Goal: Information Seeking & Learning: Find specific fact

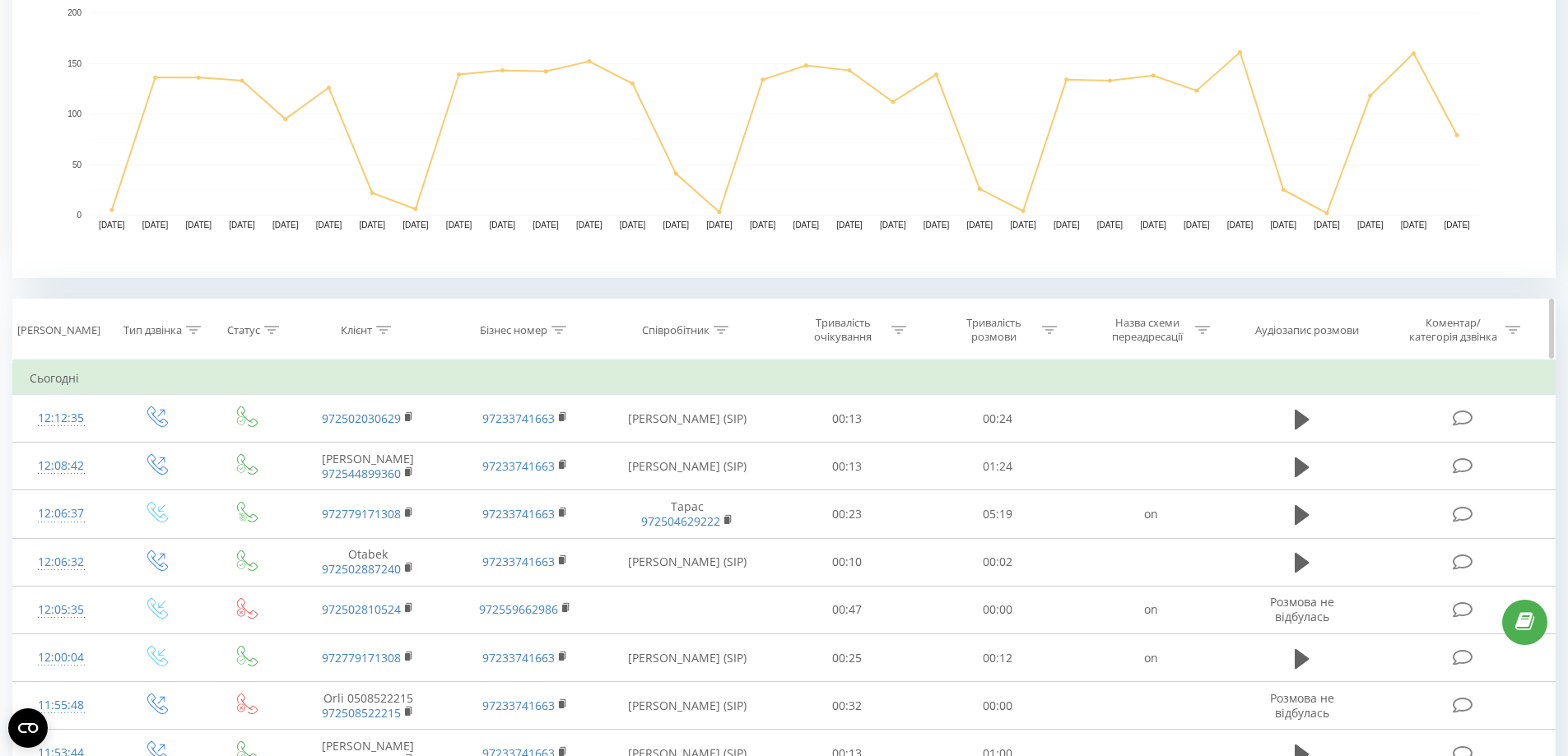
drag, startPoint x: 381, startPoint y: 325, endPoint x: 380, endPoint y: 395, distance: 70.0
click at [382, 326] on icon at bounding box center [383, 330] width 14 height 8
click at [352, 445] on input "text" at bounding box center [368, 448] width 145 height 29
paste input "972779171308"
click at [421, 489] on span "OK" at bounding box center [403, 480] width 46 height 25
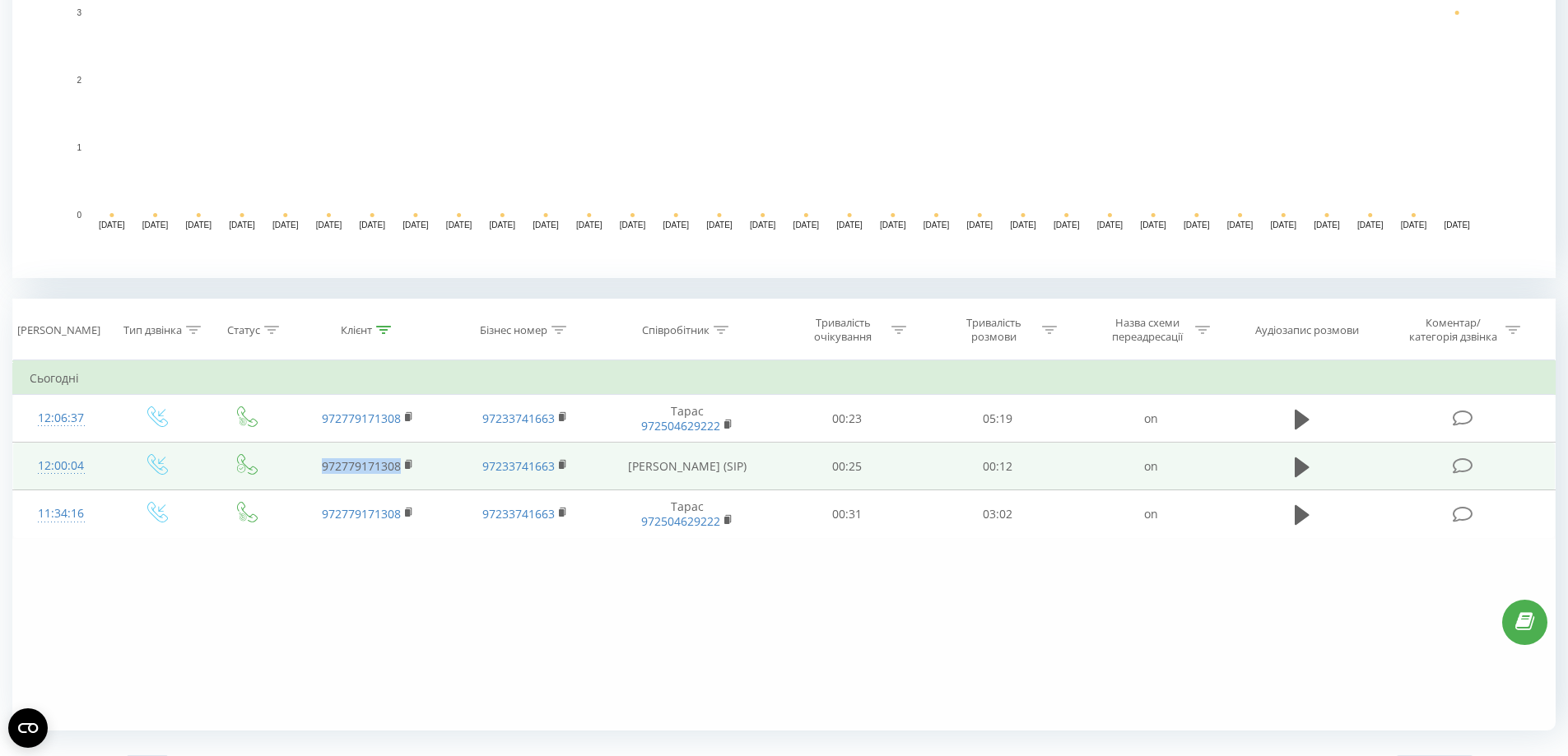
drag, startPoint x: 380, startPoint y: 477, endPoint x: 295, endPoint y: 477, distance: 85.0
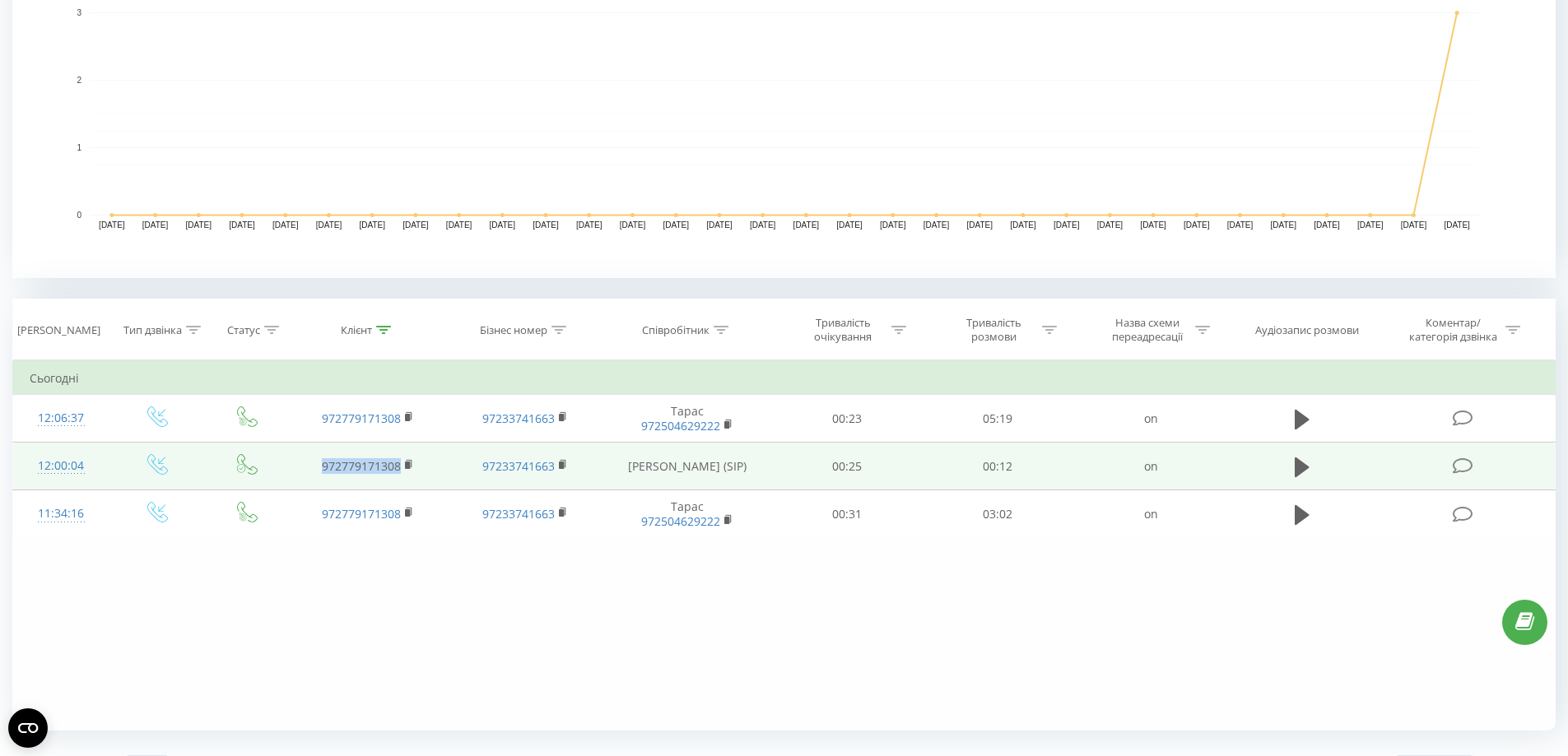
click at [295, 477] on td "972779171308" at bounding box center [368, 466] width 157 height 47
click at [1316, 458] on td at bounding box center [1301, 466] width 145 height 47
click at [1305, 465] on icon at bounding box center [1301, 466] width 14 height 19
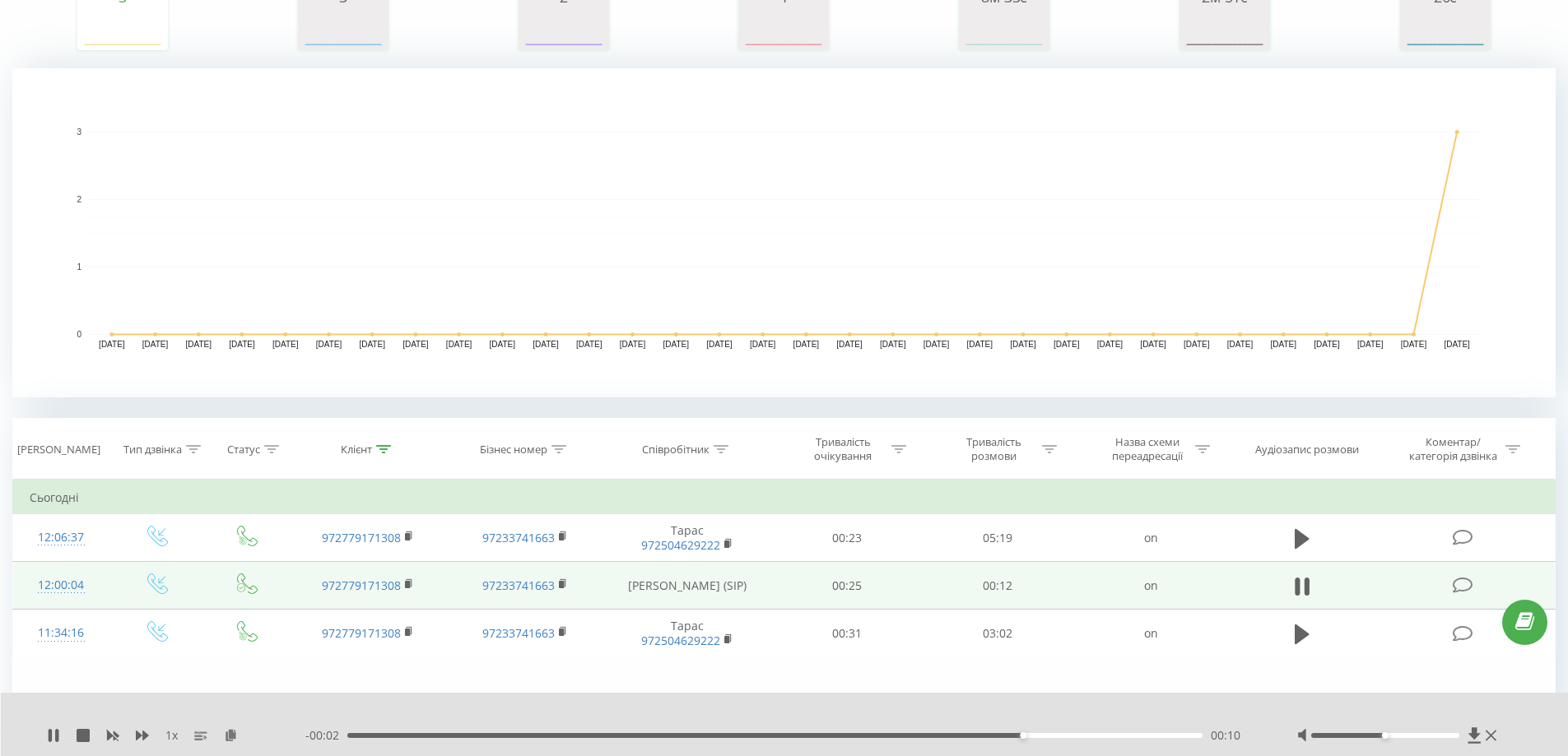
scroll to position [448, 0]
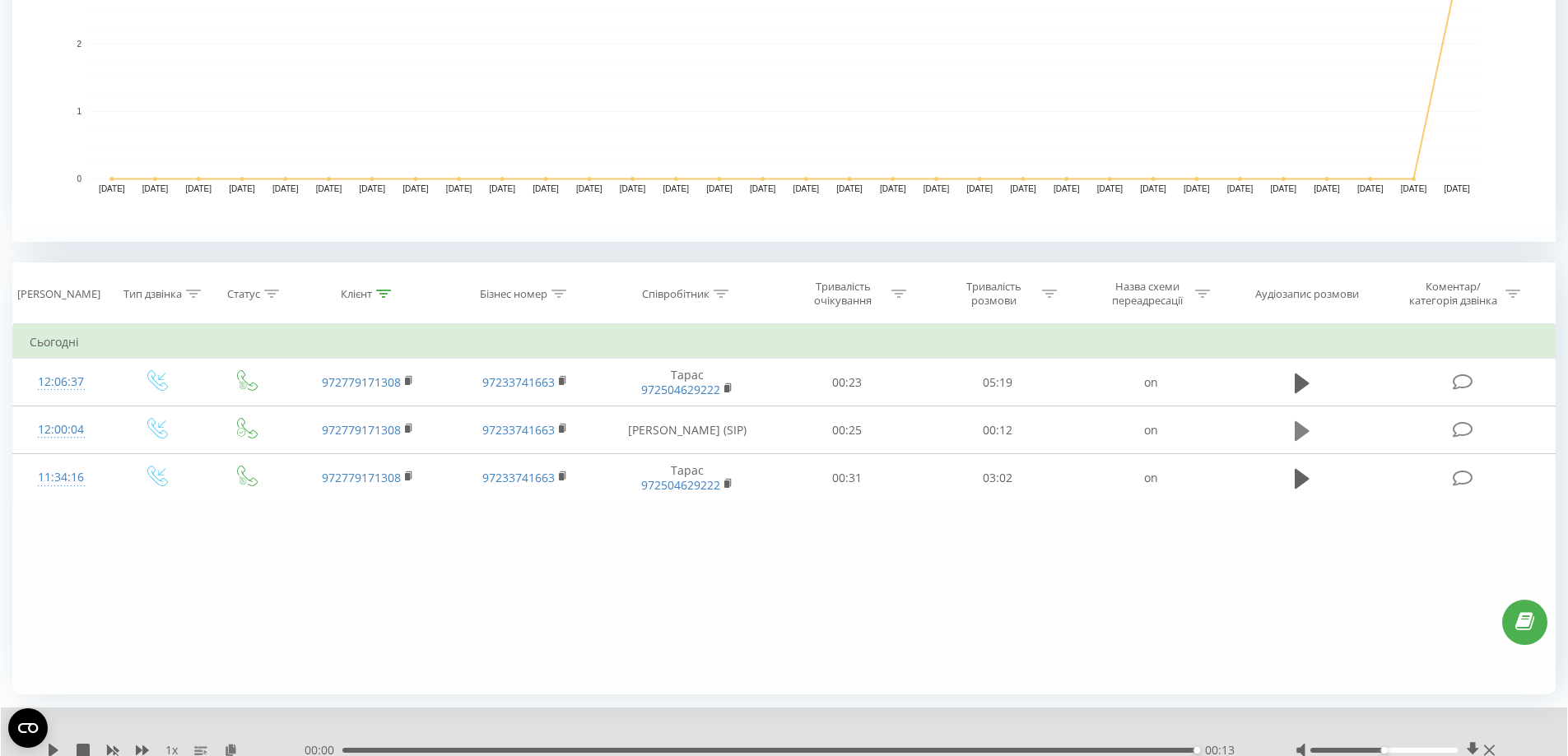
click at [1293, 430] on button at bounding box center [1301, 430] width 25 height 25
click at [1303, 428] on icon at bounding box center [1301, 430] width 14 height 19
click at [1304, 429] on icon at bounding box center [1301, 430] width 14 height 19
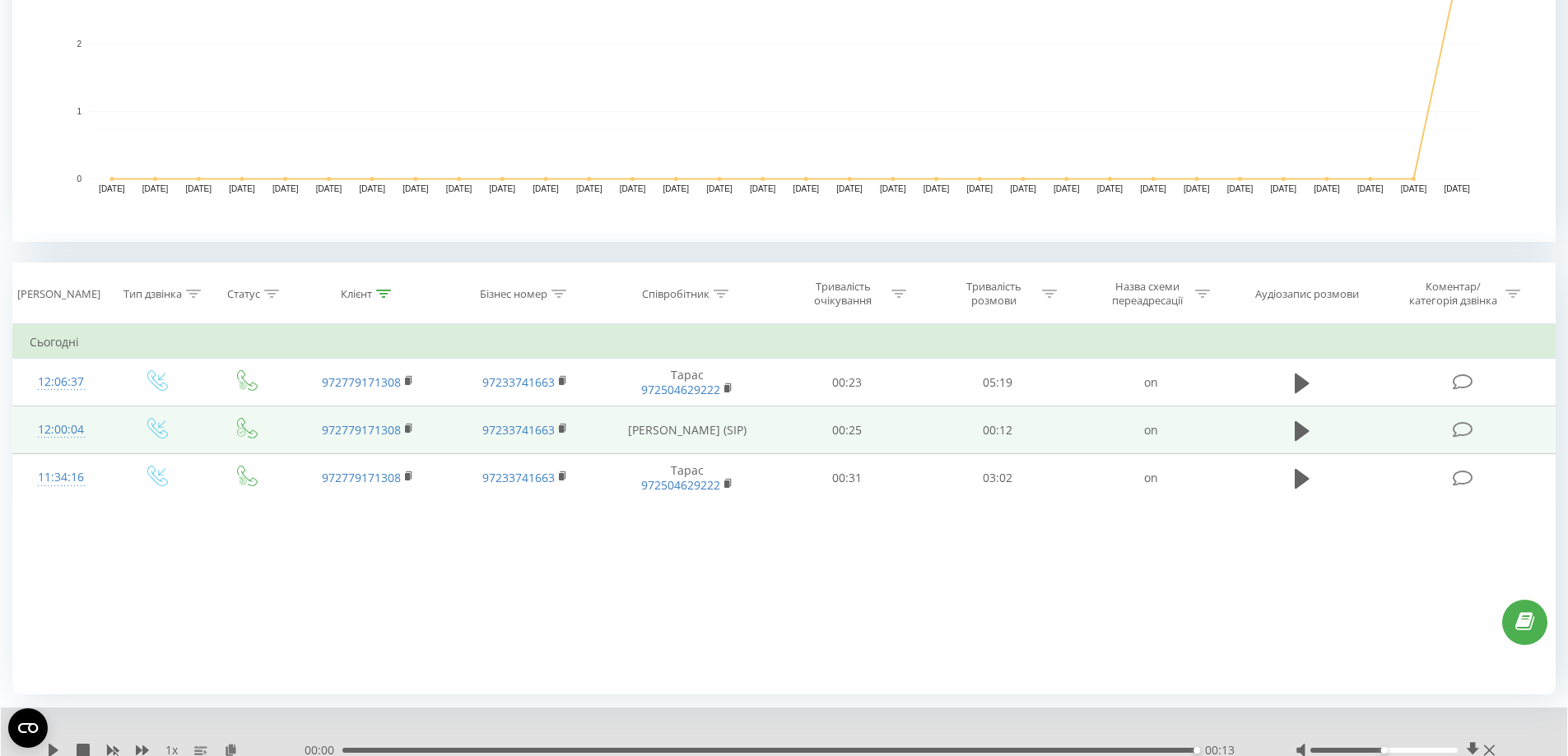
click at [68, 427] on div "12:00:04" at bounding box center [61, 430] width 64 height 32
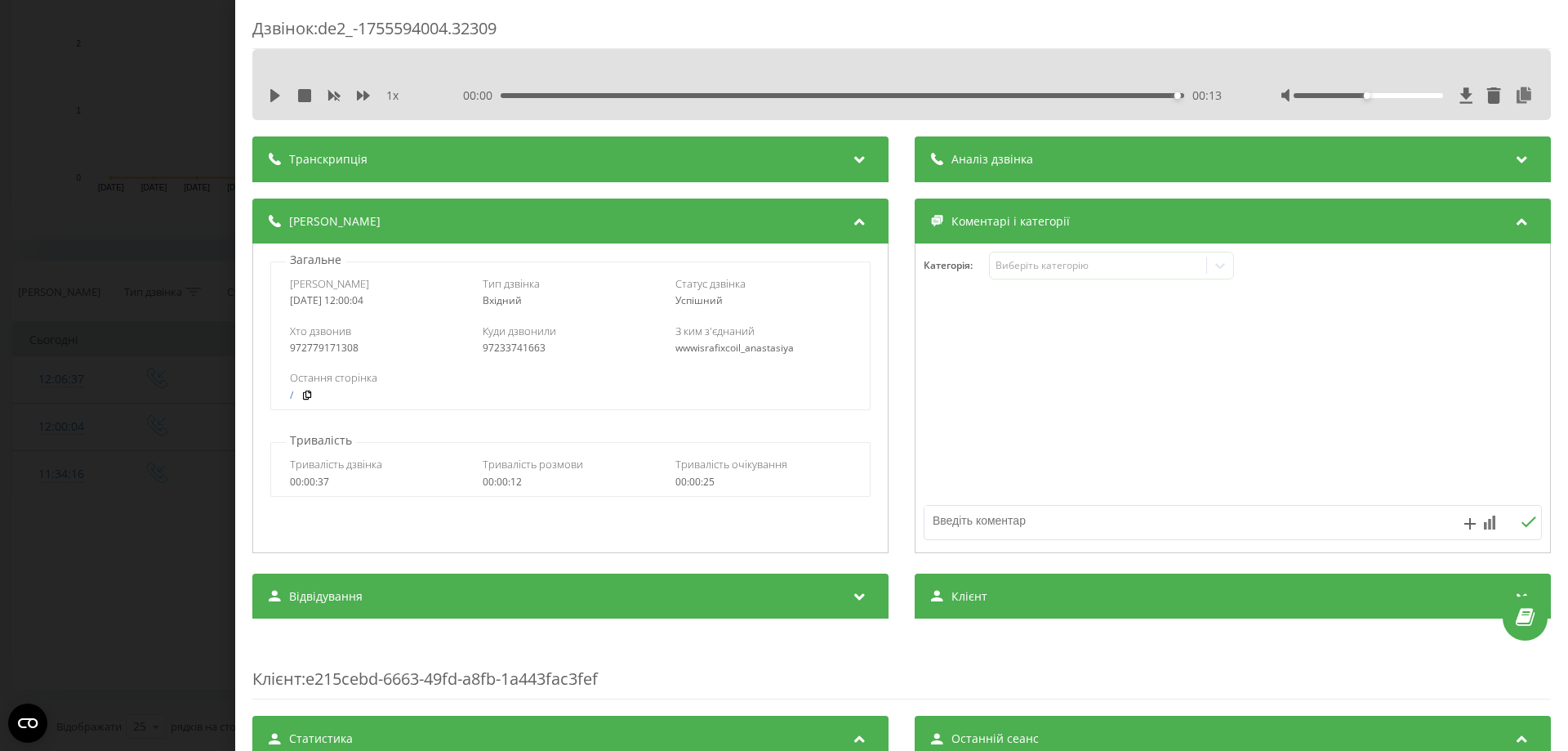
click at [267, 98] on div "1 x 00:00 00:13 00:13" at bounding box center [902, 95] width 1275 height 24
click at [272, 96] on icon at bounding box center [276, 96] width 10 height 13
click at [284, 87] on div "1 x 00:00 00:13 00:13" at bounding box center [902, 95] width 1275 height 24
click at [156, 158] on div "Дзвінок : de2_-1755594004.32309 1 x 00:00 00:13 00:13 Транскрипція Для AI-аналі…" at bounding box center [784, 375] width 1568 height 751
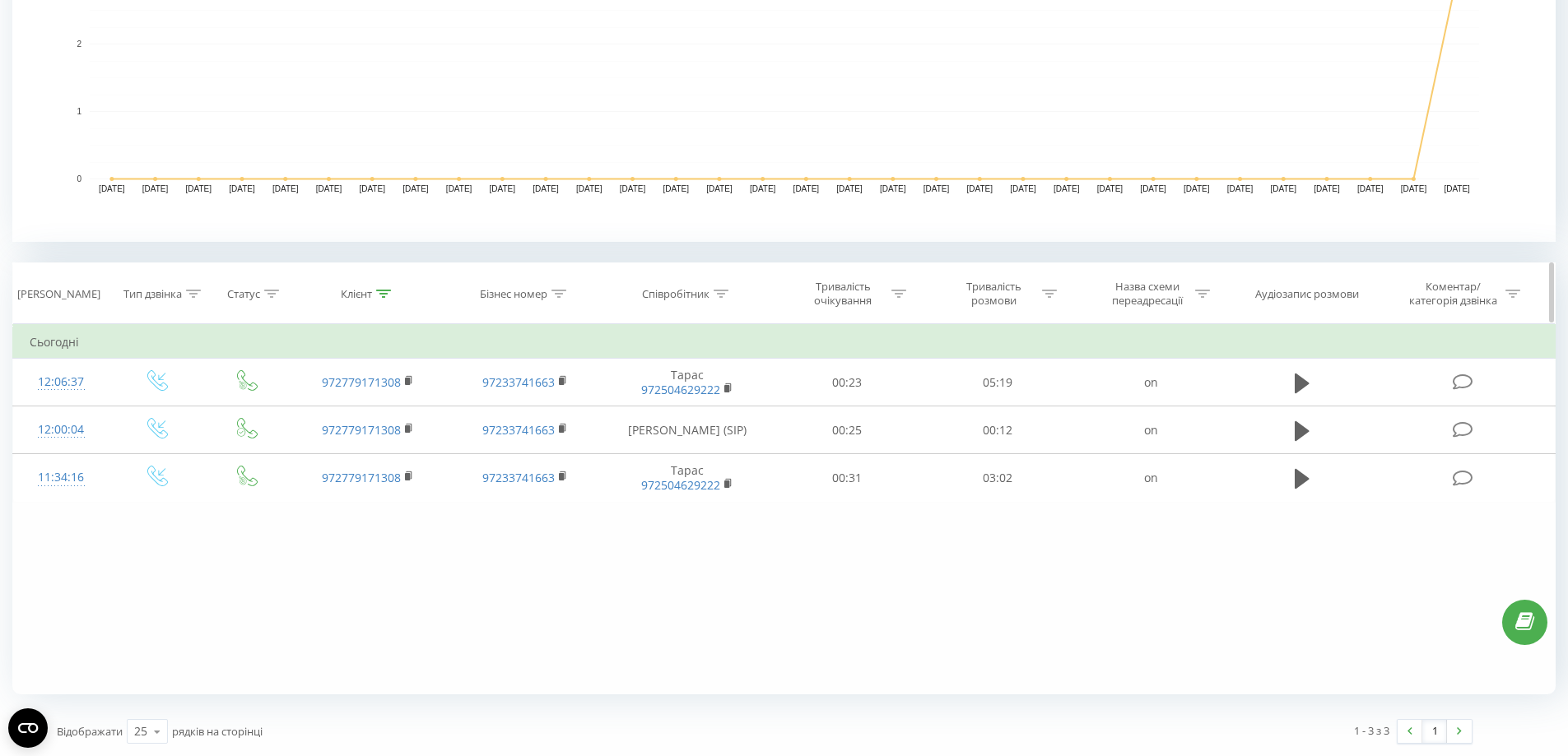
click at [385, 290] on icon at bounding box center [383, 294] width 14 height 8
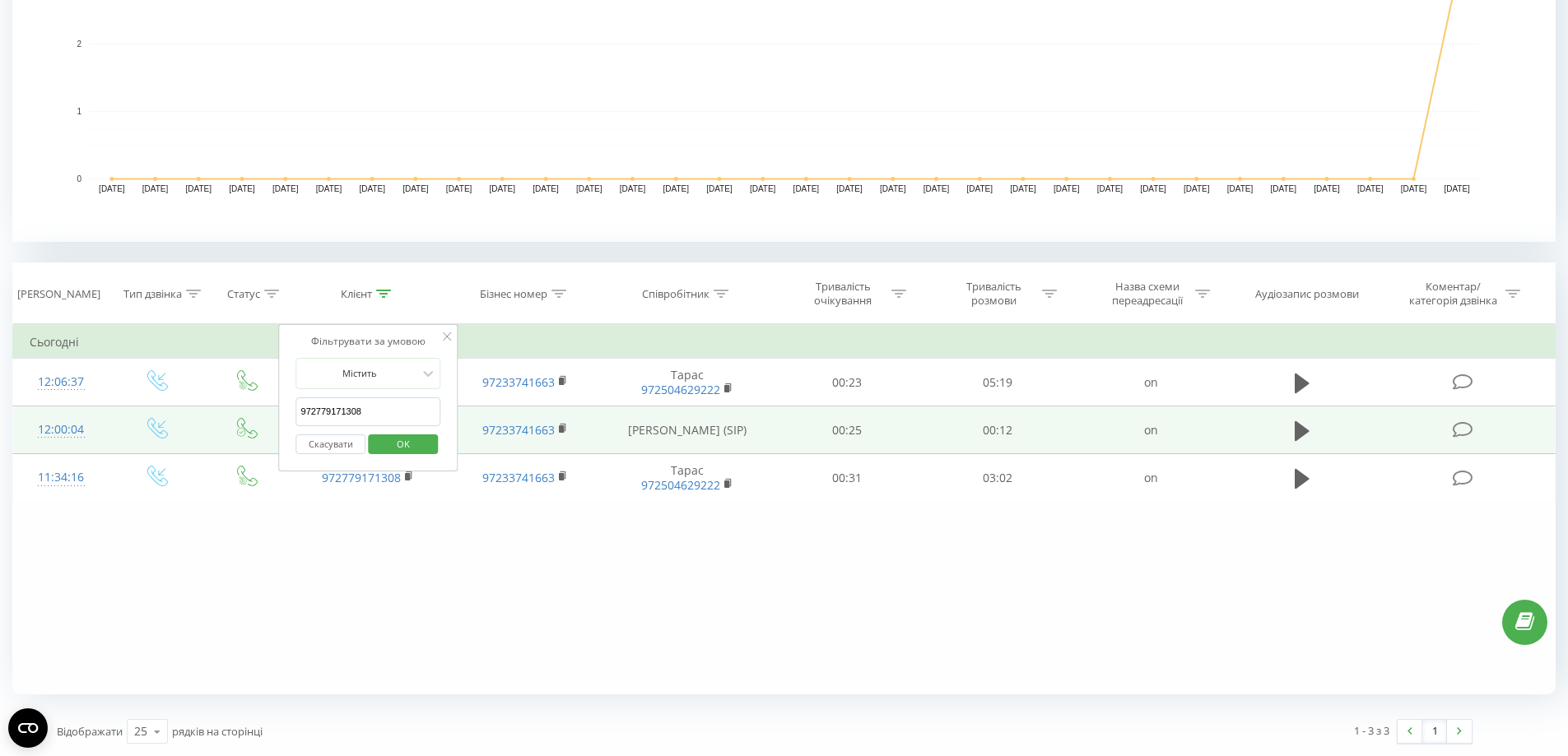
drag, startPoint x: 365, startPoint y: 414, endPoint x: 269, endPoint y: 415, distance: 96.0
click at [257, 412] on table "Фільтрувати за умовою Дорівнює Введіть значення Скасувати OK Фільтрувати за умо…" at bounding box center [784, 413] width 1543 height 179
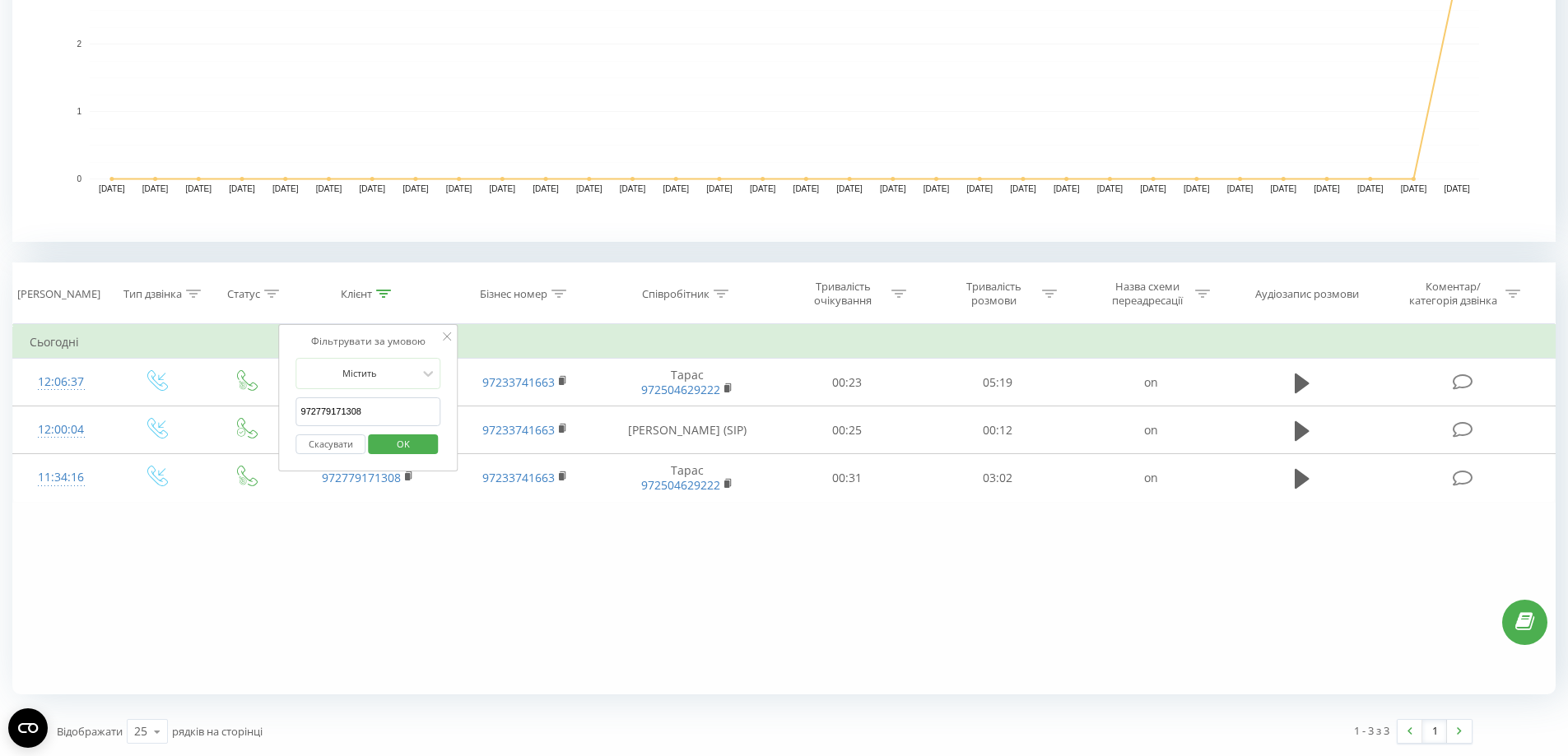
paste input "52255507"
type input "972522555078"
click at [408, 447] on span "OK" at bounding box center [403, 444] width 46 height 25
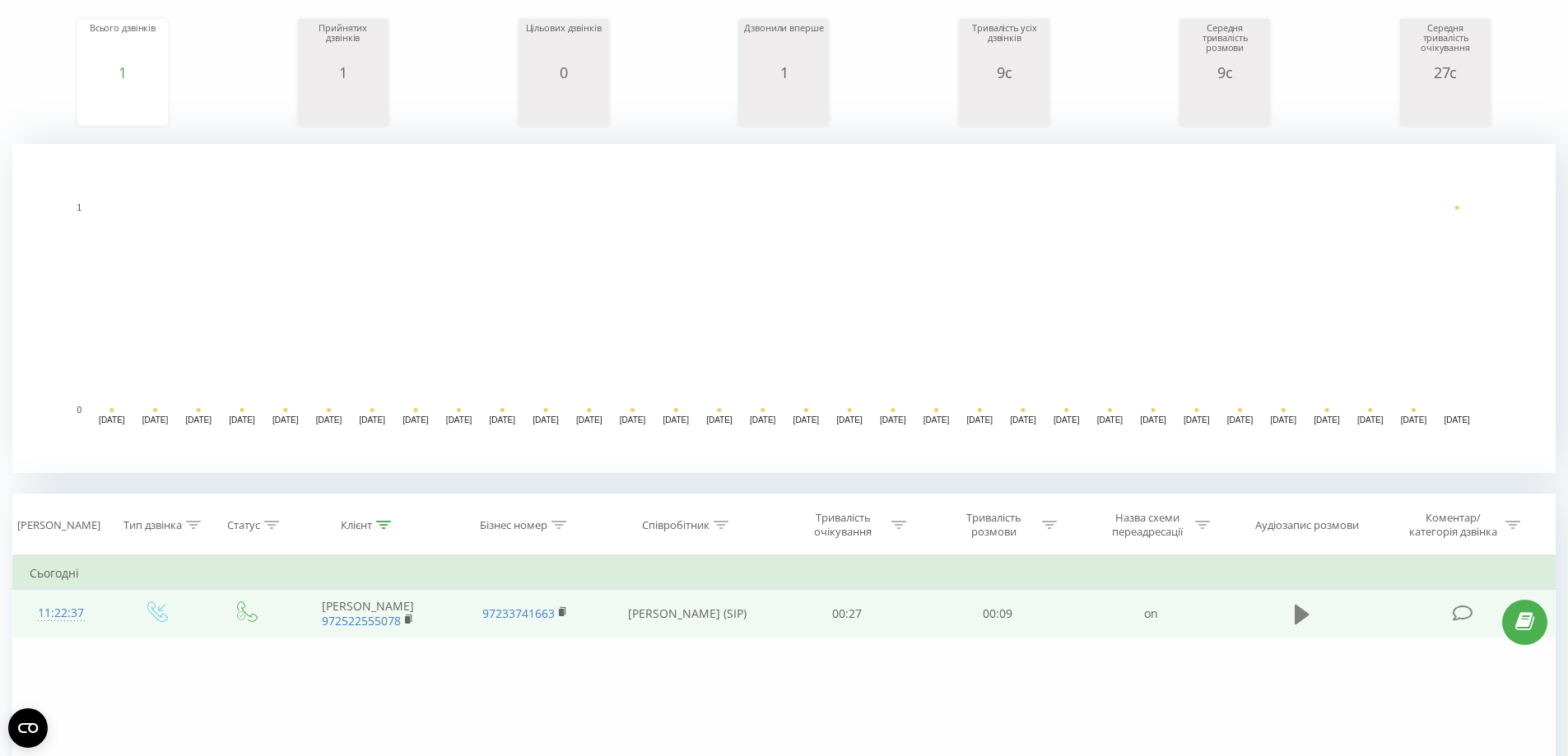
click at [1293, 621] on button at bounding box center [1301, 614] width 25 height 25
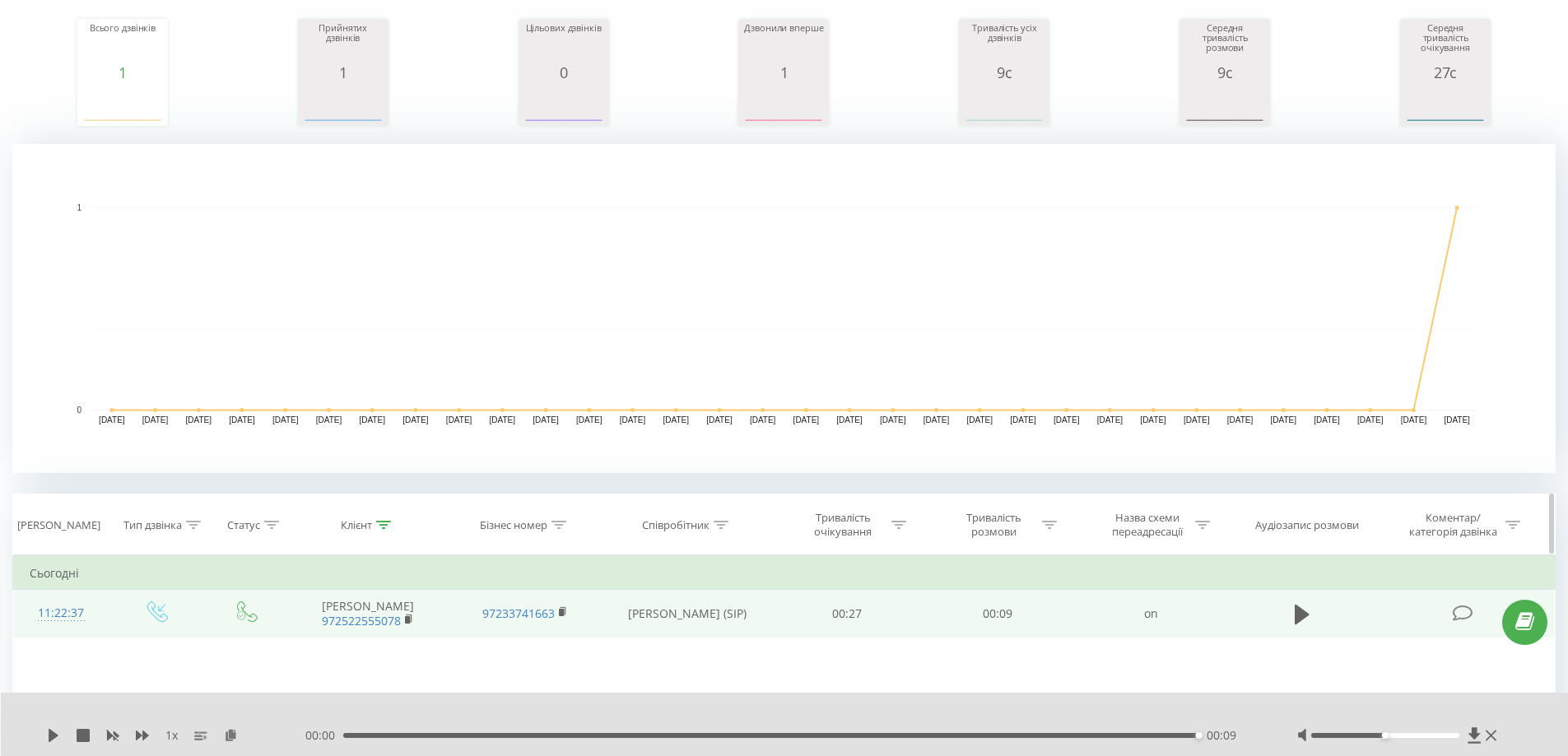
click at [378, 523] on icon at bounding box center [383, 525] width 14 height 8
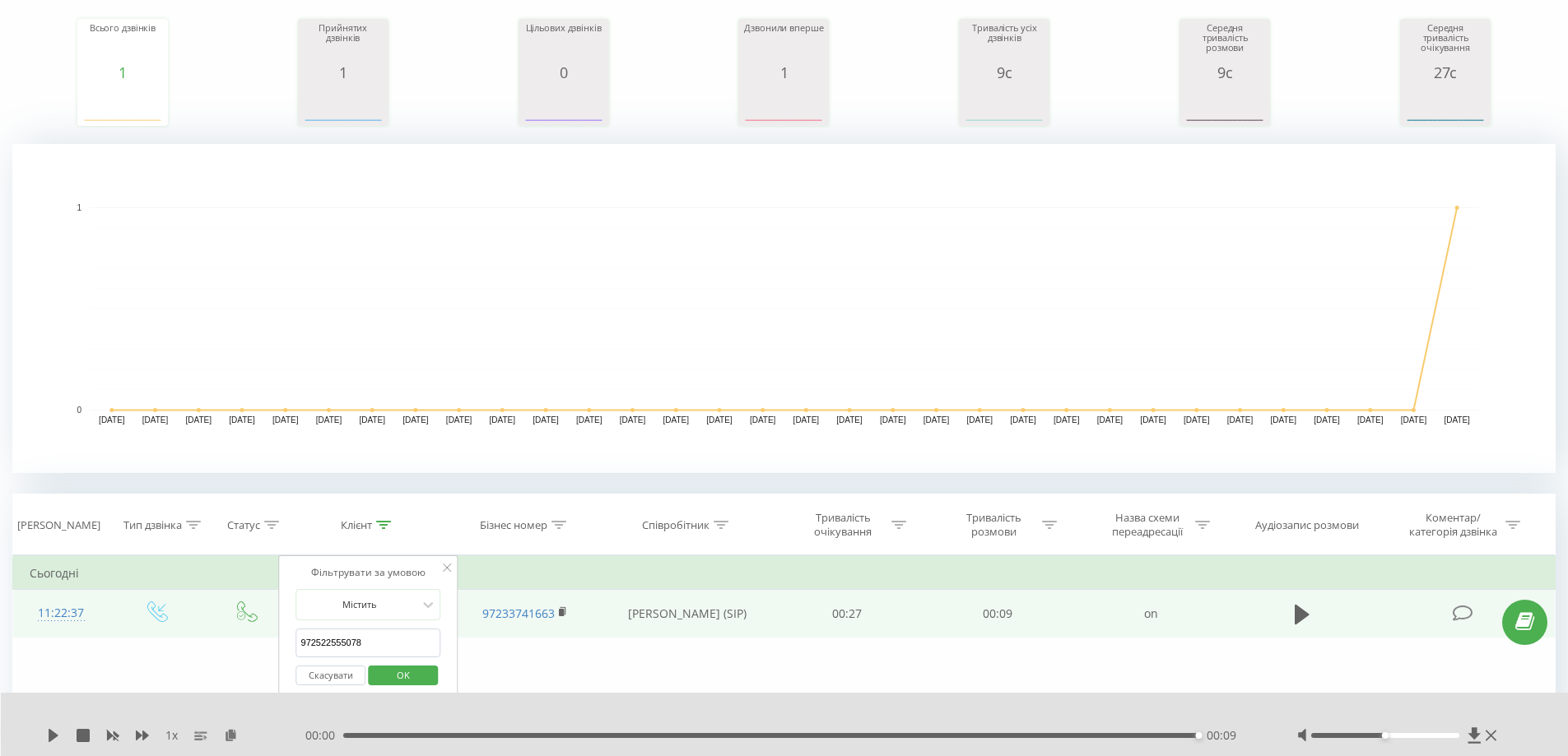
click at [346, 666] on button "Скасувати" at bounding box center [331, 676] width 70 height 20
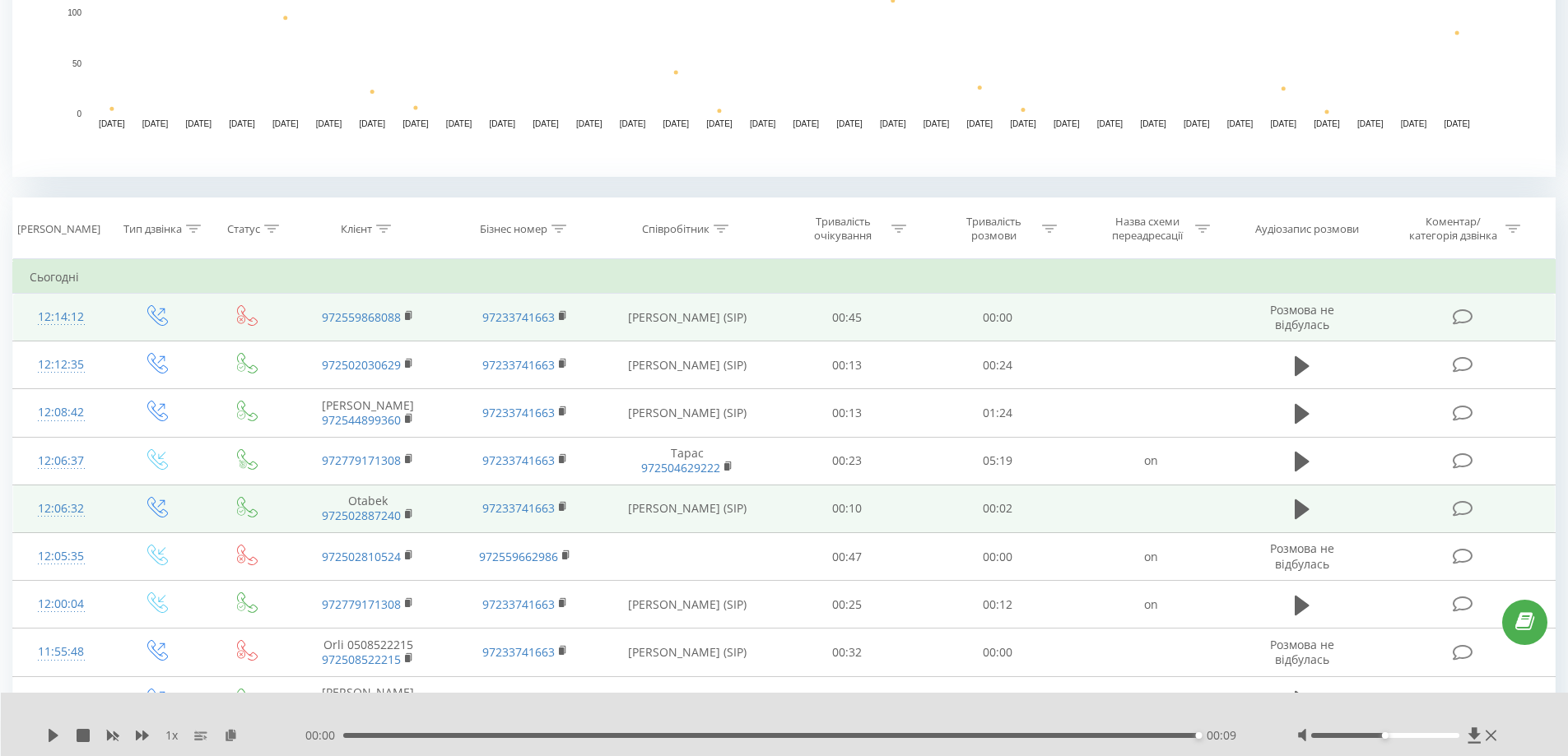
scroll to position [612, 0]
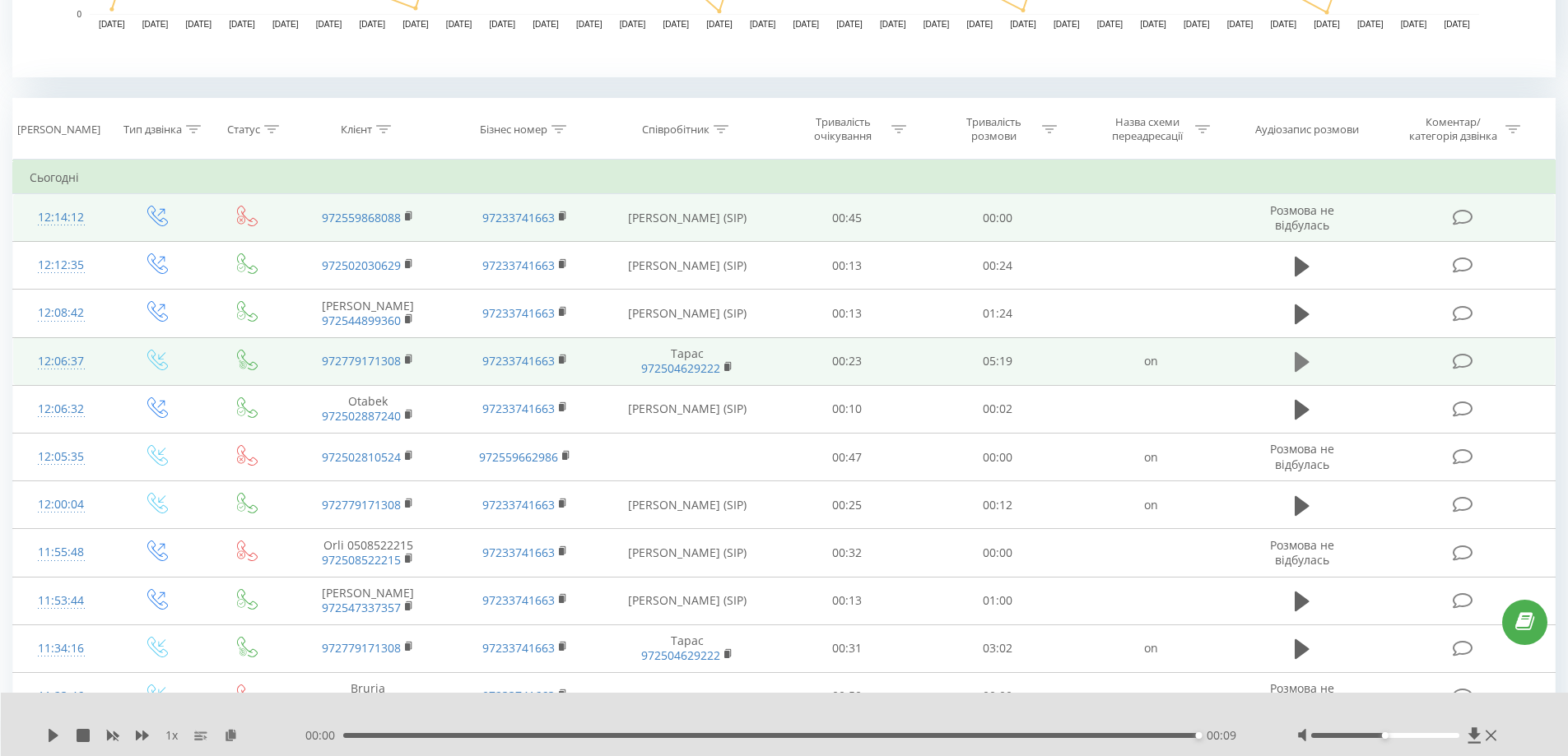
click at [1293, 357] on button at bounding box center [1301, 361] width 25 height 25
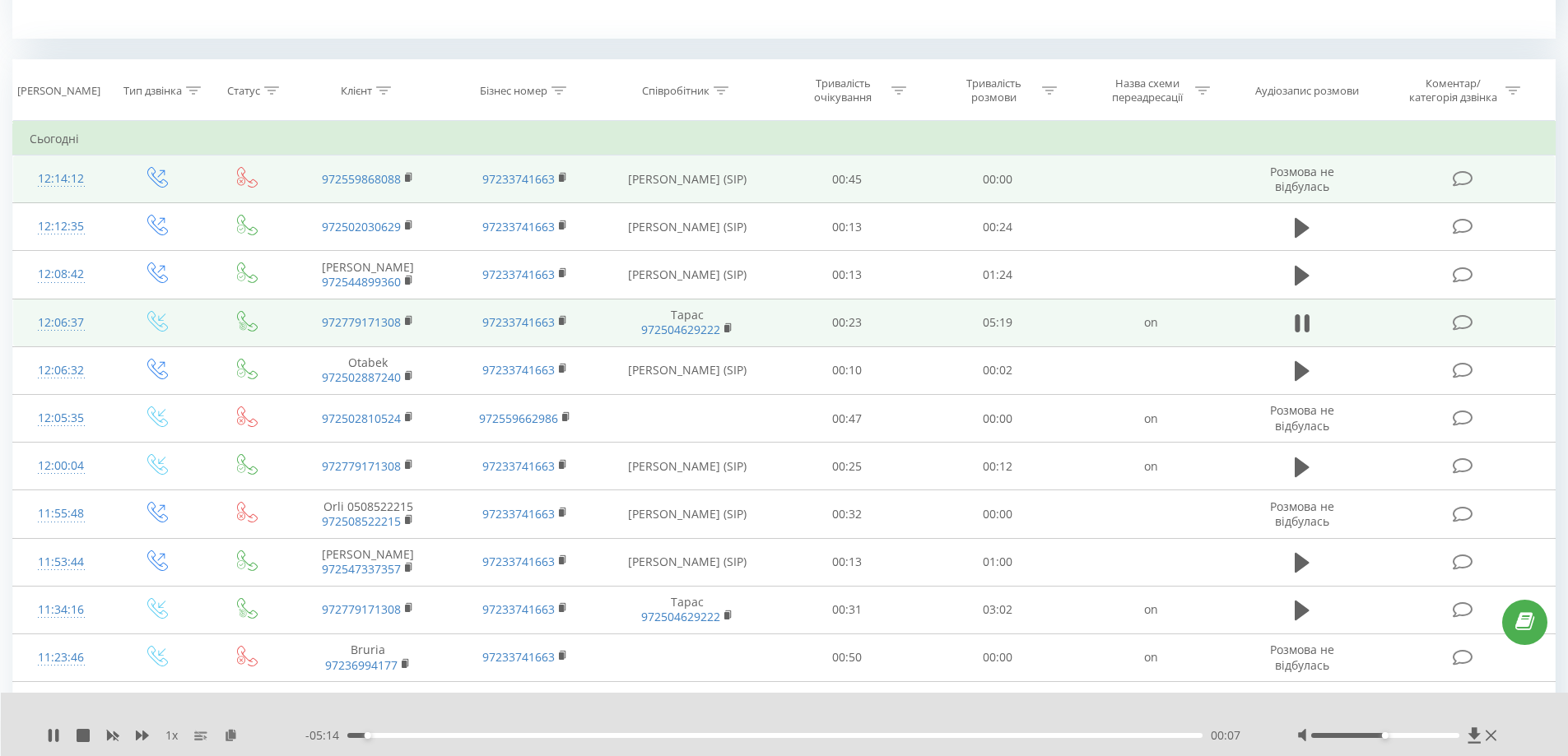
scroll to position [448, 0]
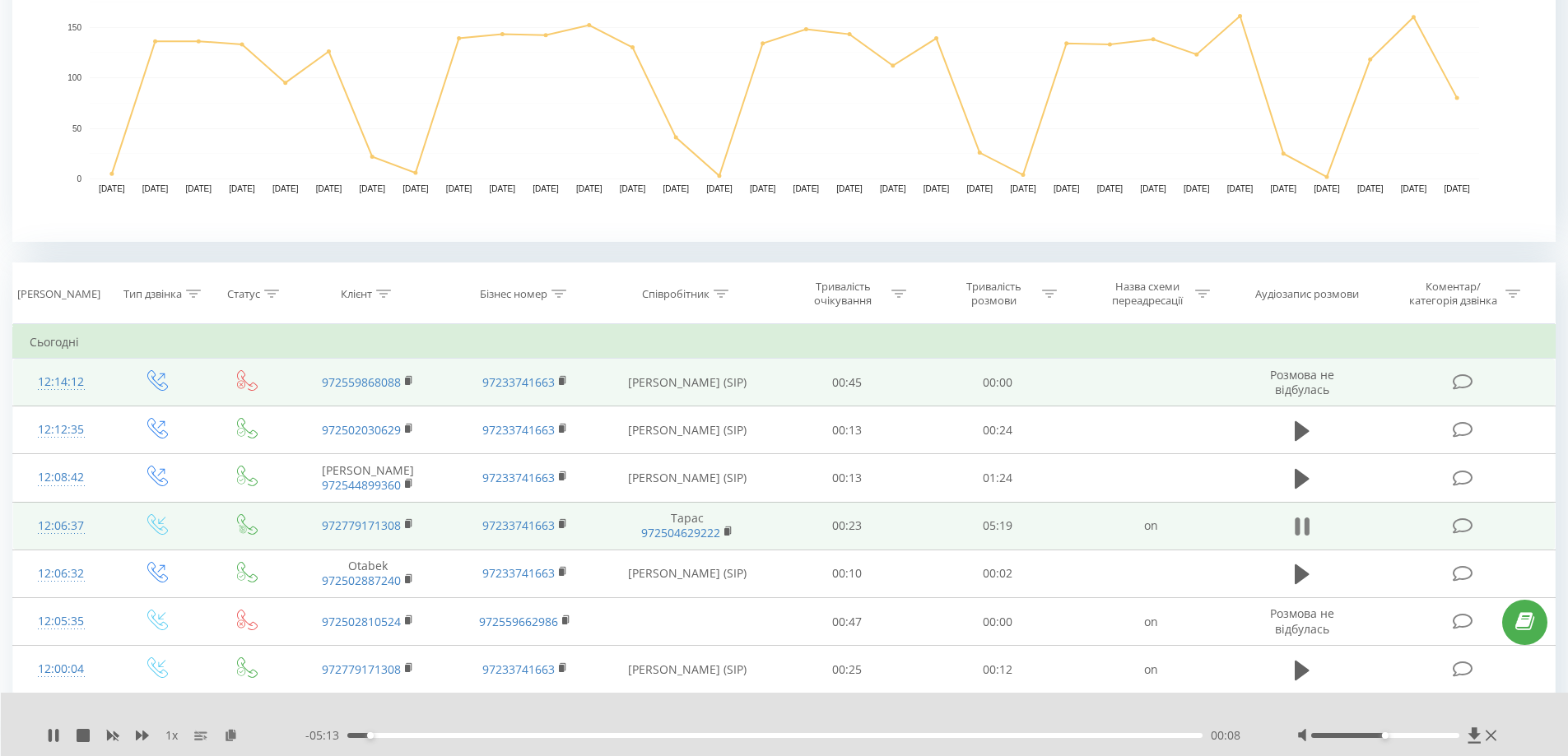
click at [1307, 530] on icon at bounding box center [1306, 526] width 5 height 18
click at [715, 294] on icon at bounding box center [720, 294] width 14 height 8
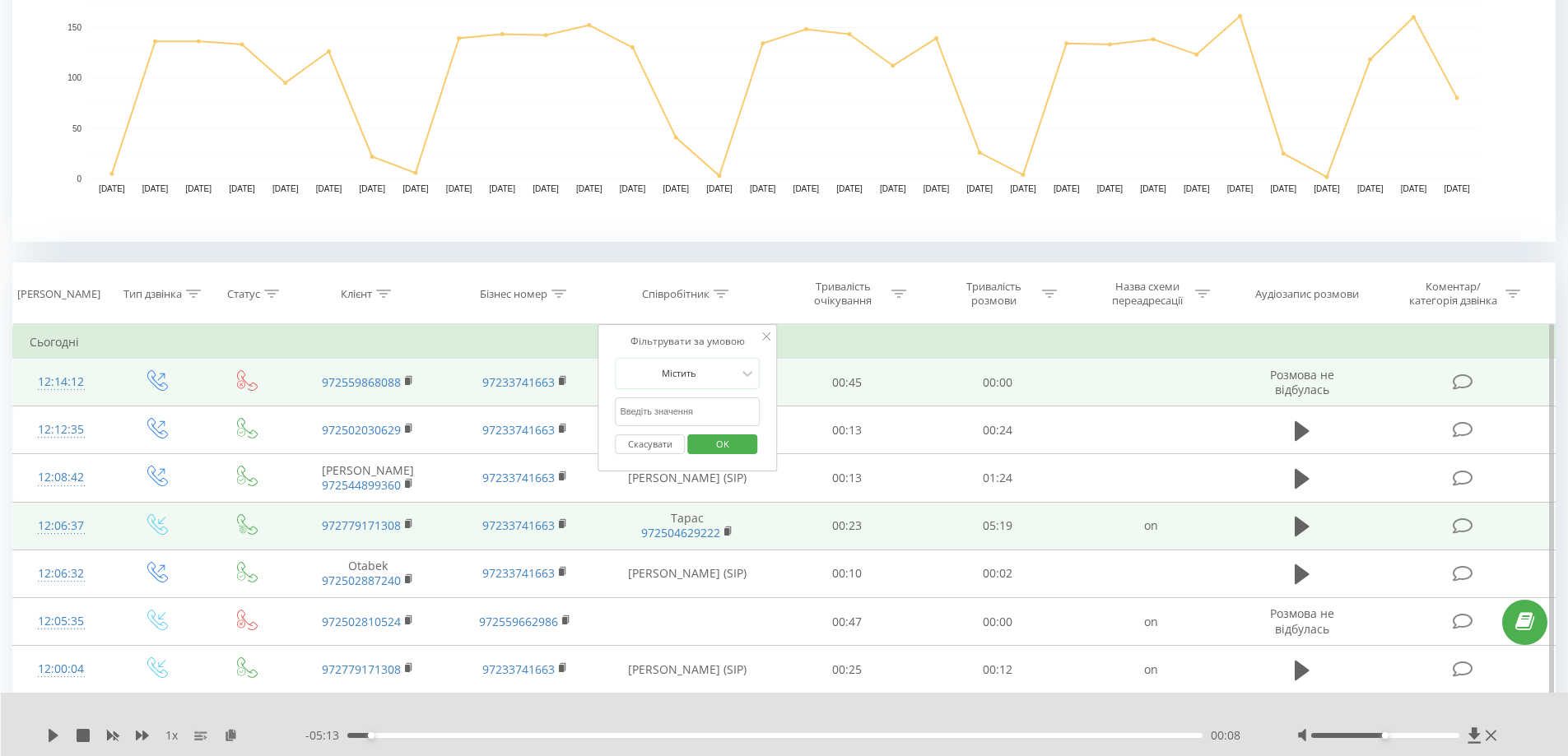
click at [680, 406] on input "text" at bounding box center [687, 411] width 145 height 29
paste input "[PERSON_NAME]"
type input "[PERSON_NAME]"
click button "OK" at bounding box center [722, 444] width 70 height 20
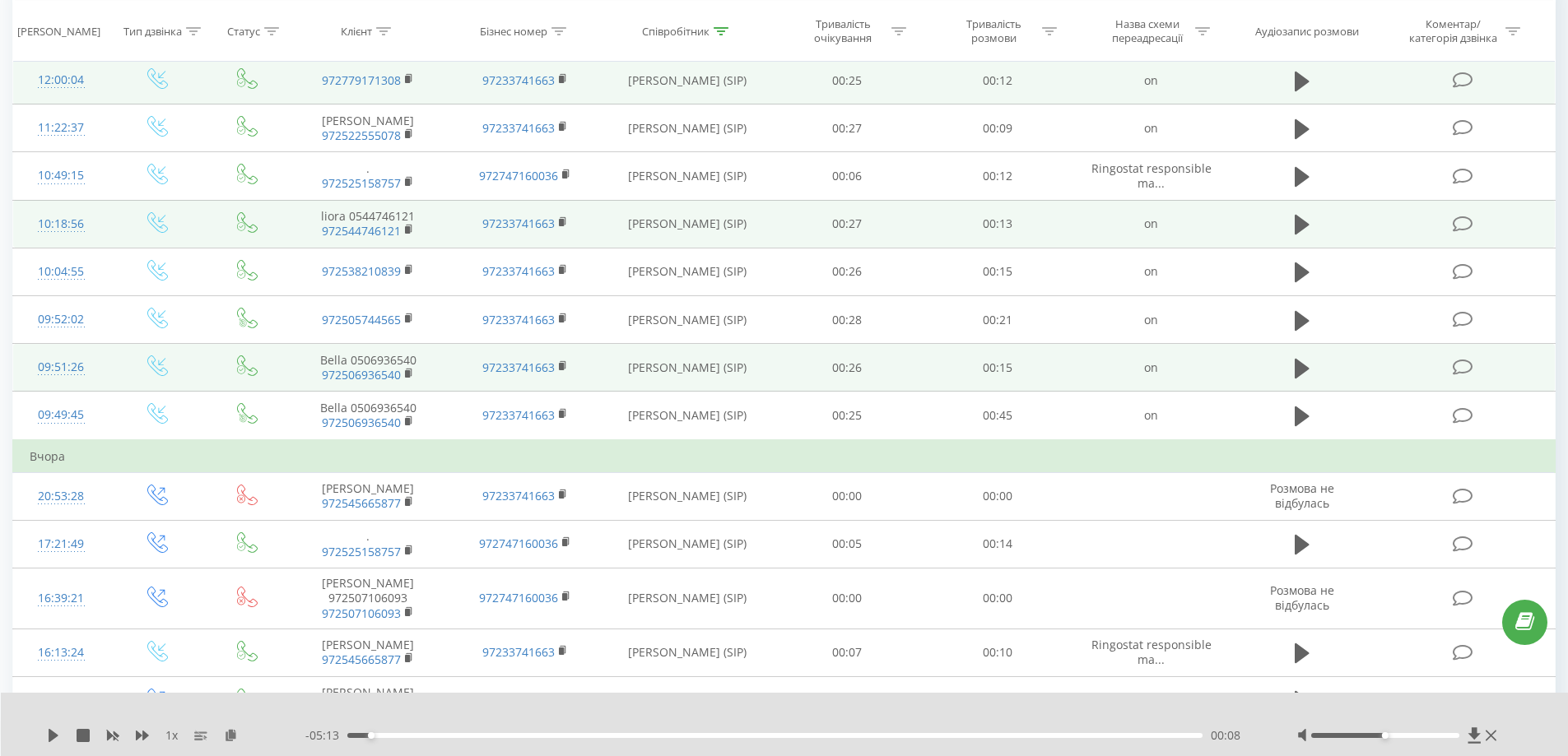
scroll to position [530, 0]
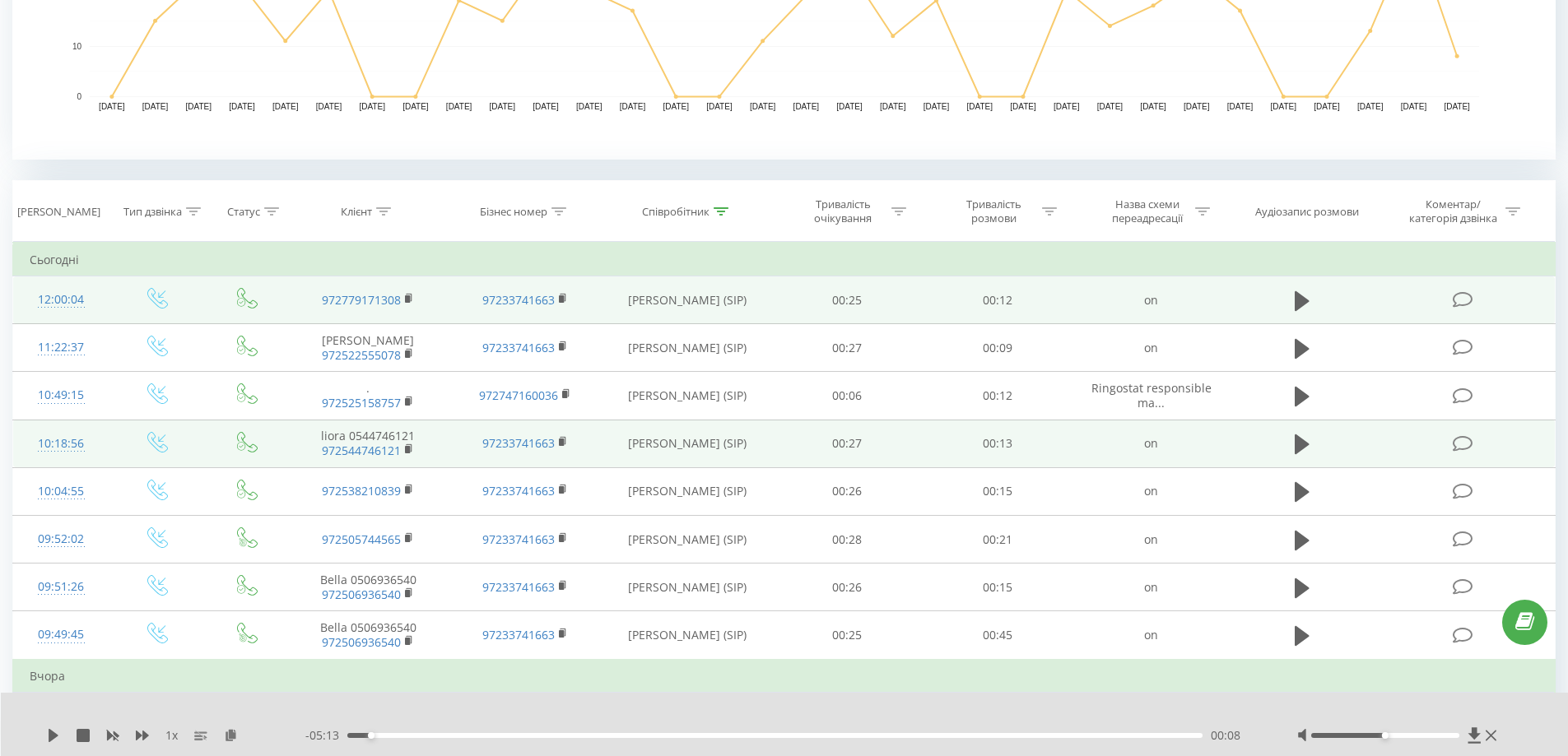
click at [1288, 306] on td at bounding box center [1301, 300] width 145 height 47
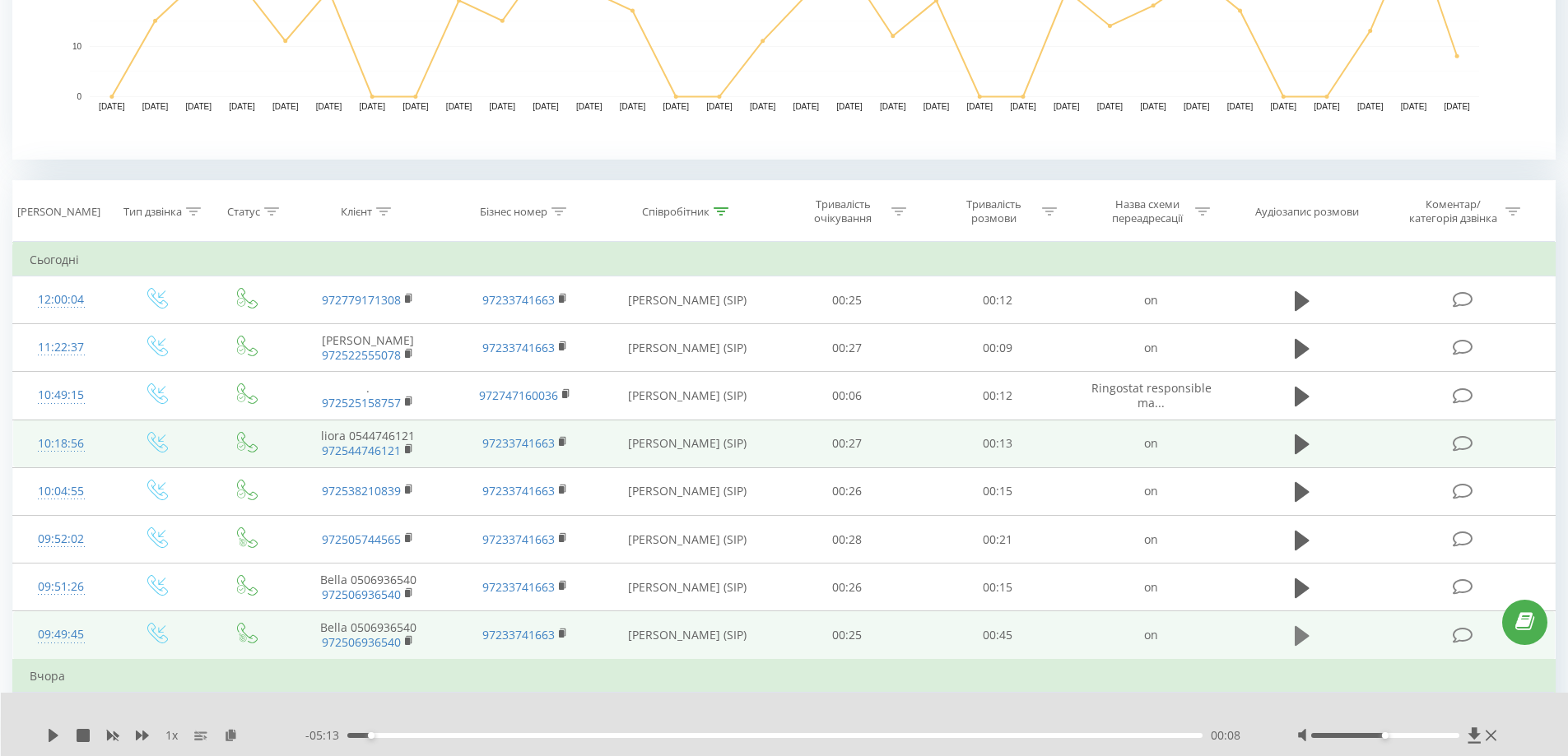
click at [1299, 643] on icon at bounding box center [1301, 635] width 14 height 19
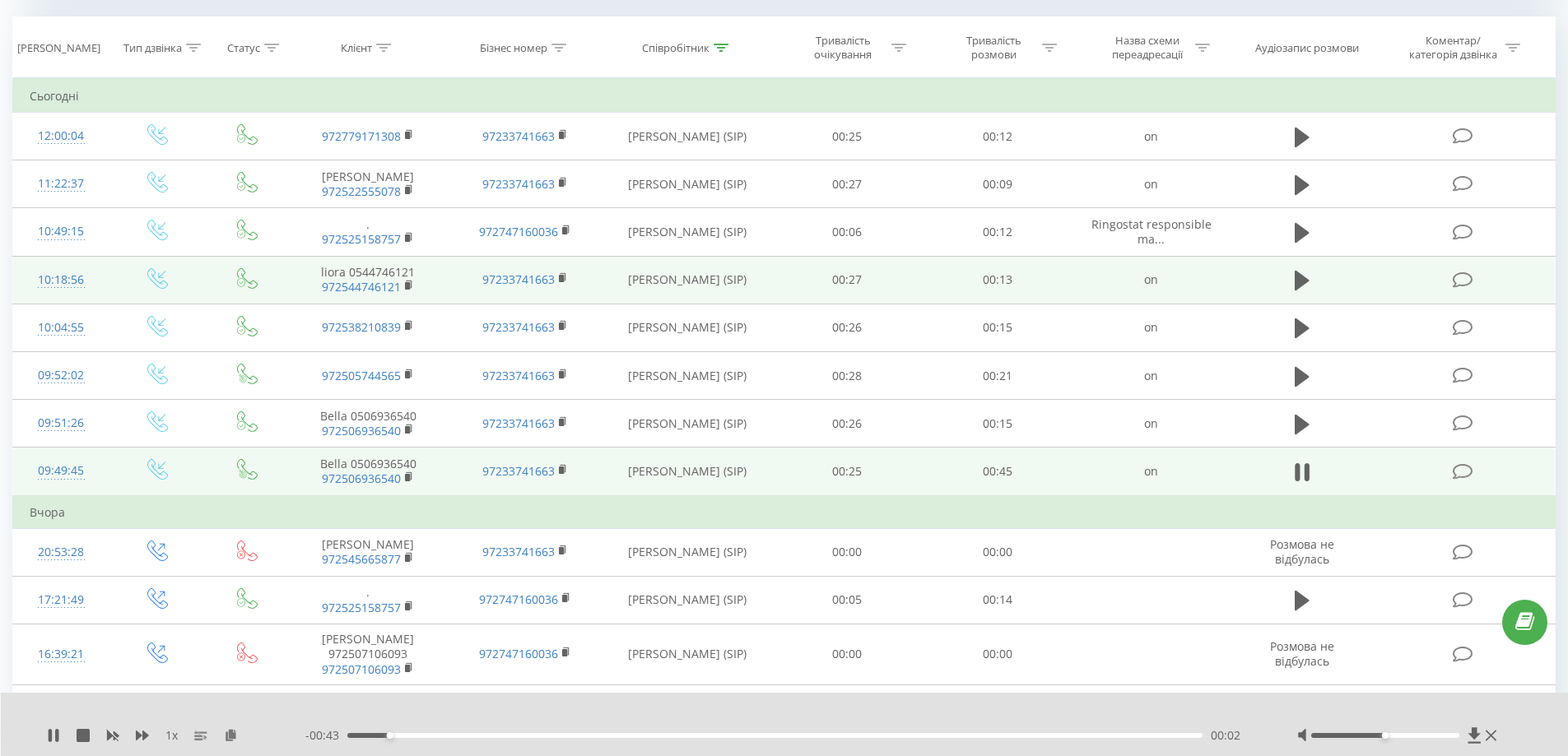
scroll to position [694, 0]
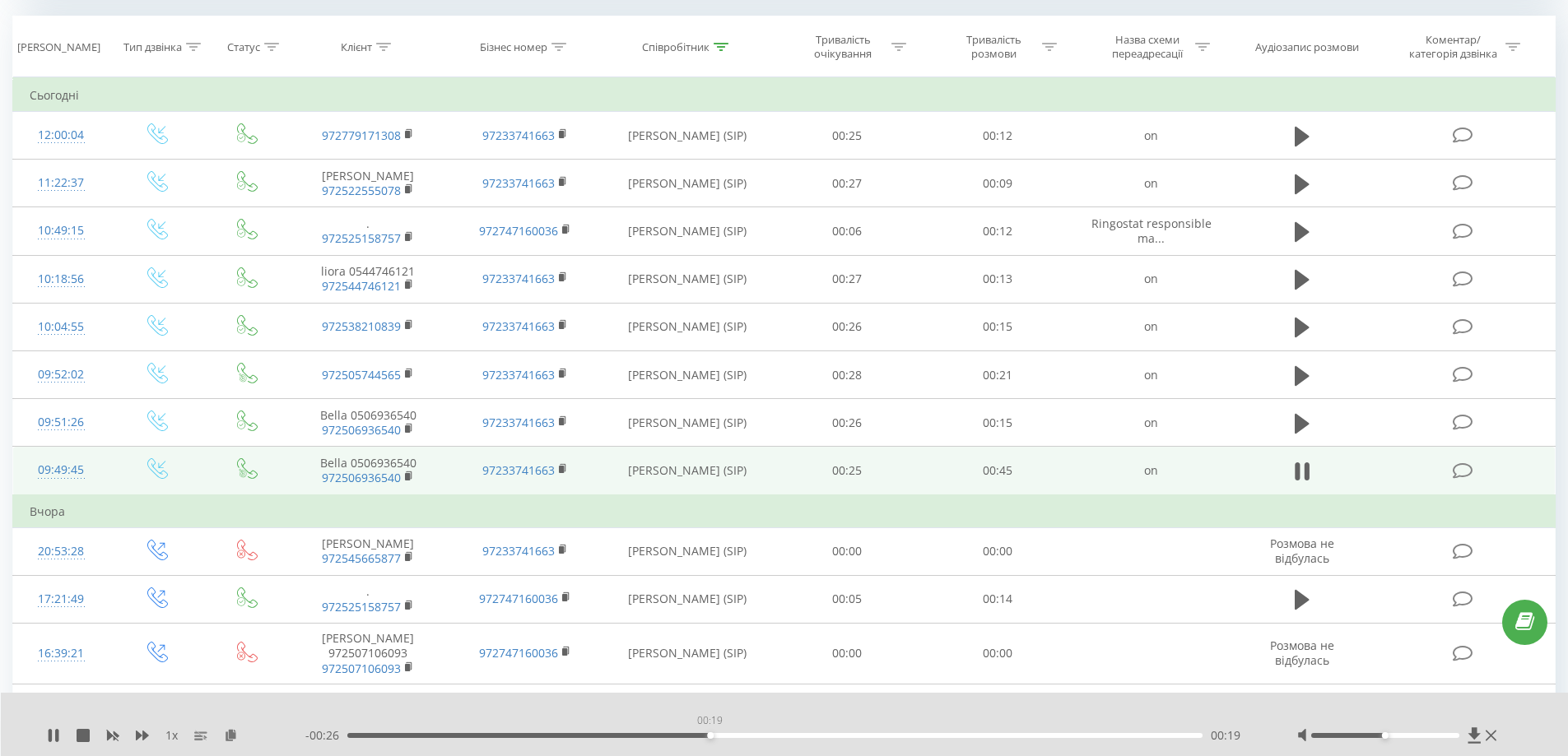
click at [709, 737] on div "00:19" at bounding box center [775, 736] width 856 height 5
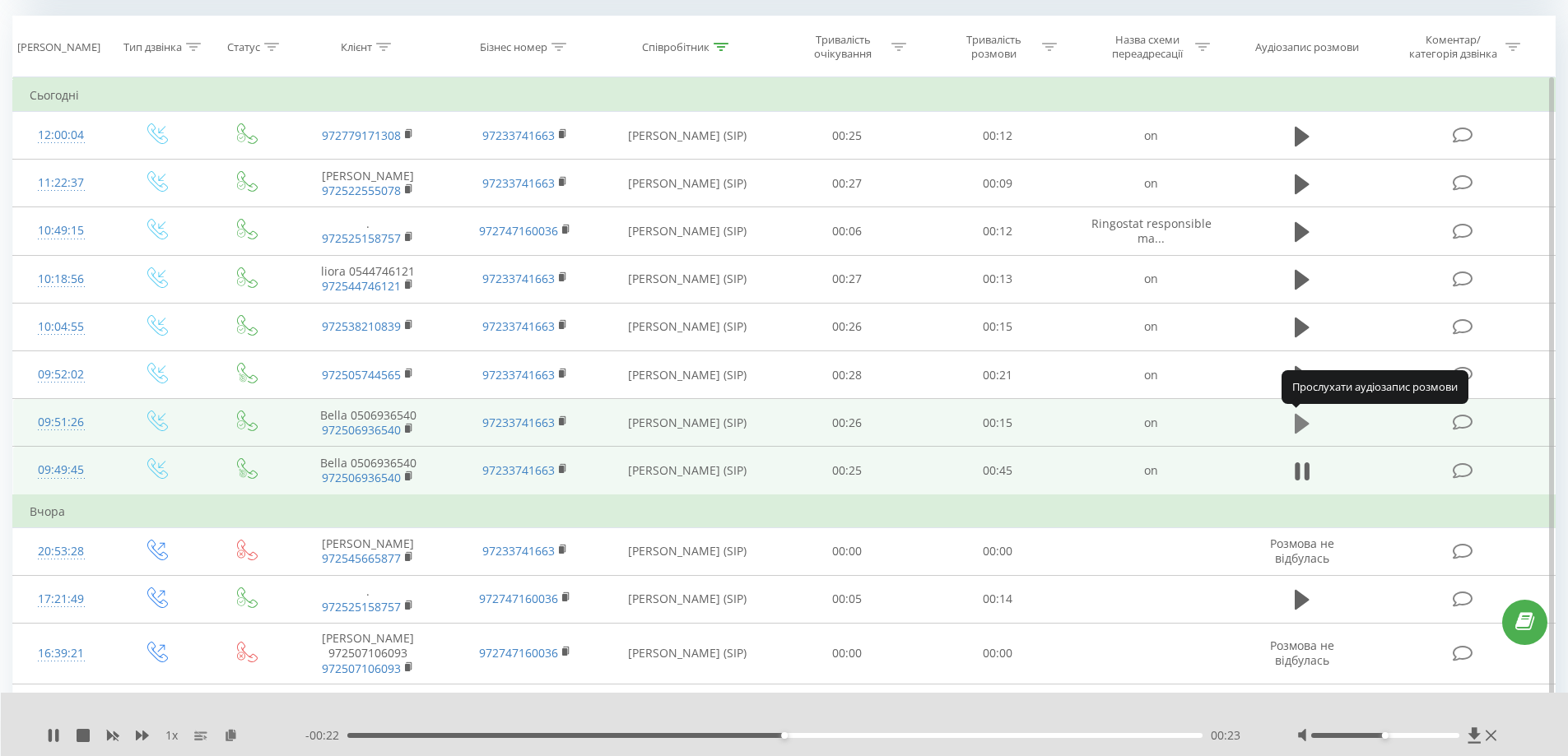
click at [1299, 431] on icon at bounding box center [1301, 423] width 14 height 19
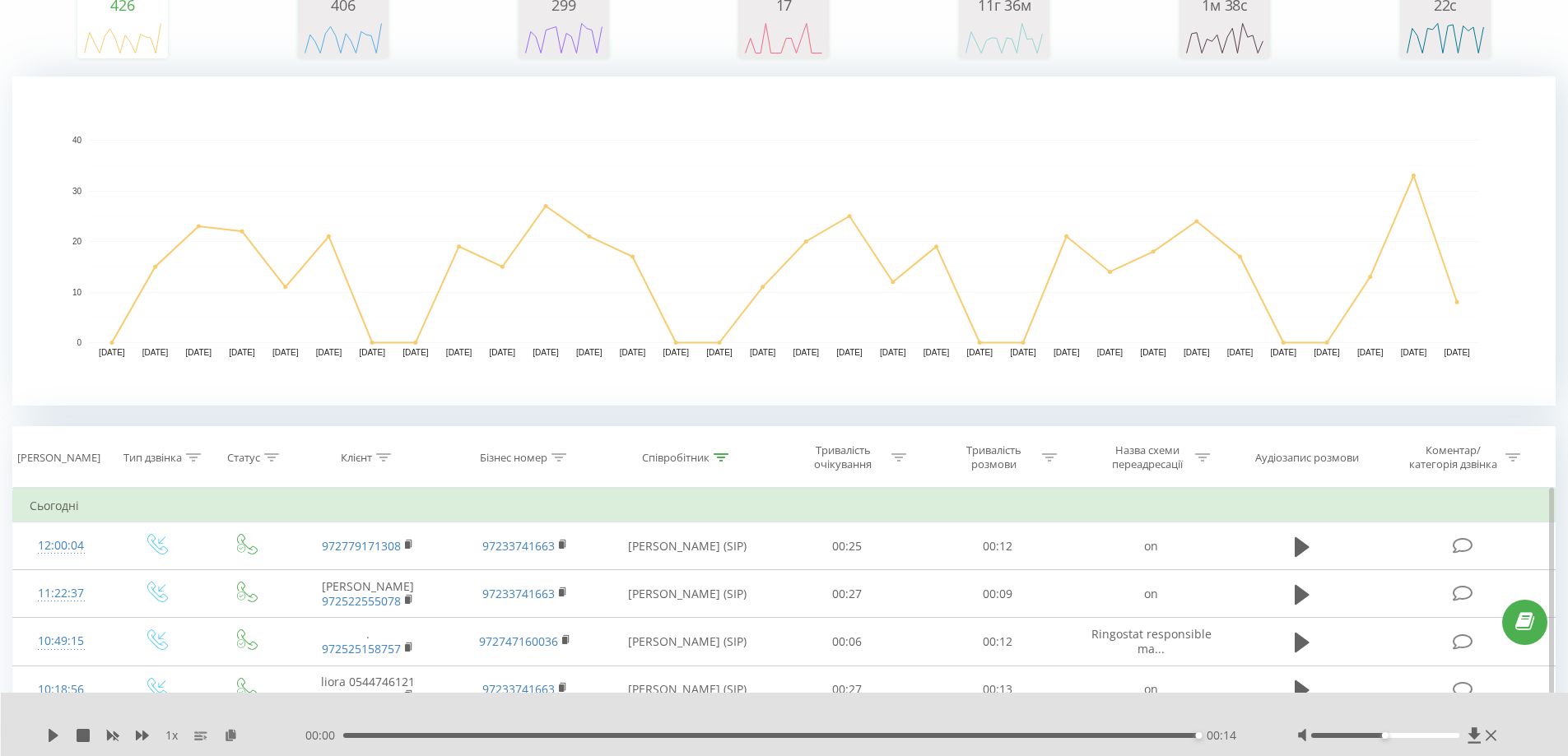
scroll to position [283, 0]
click at [718, 455] on icon at bounding box center [720, 458] width 14 height 8
click at [719, 614] on span "OK" at bounding box center [723, 608] width 46 height 25
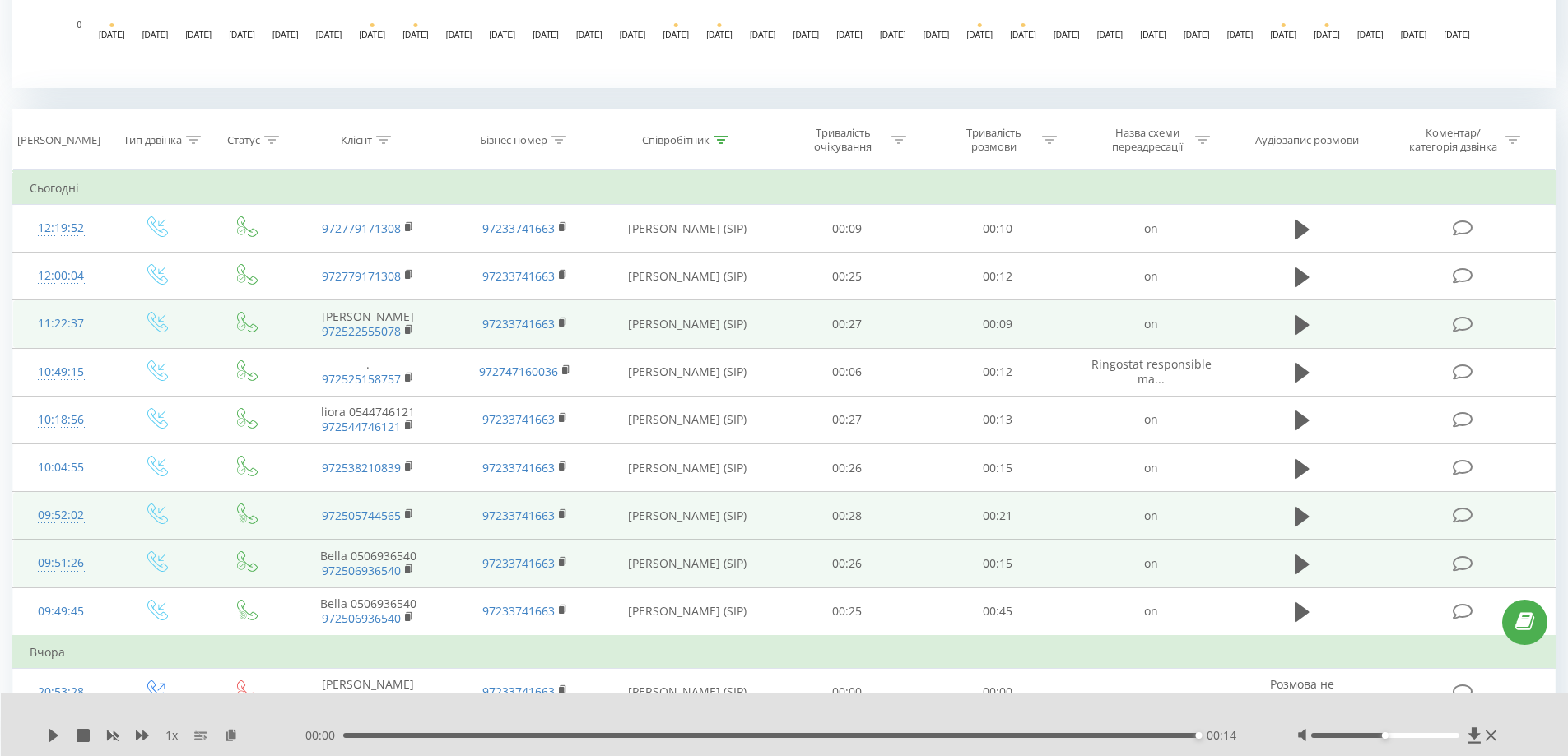
scroll to position [612, 0]
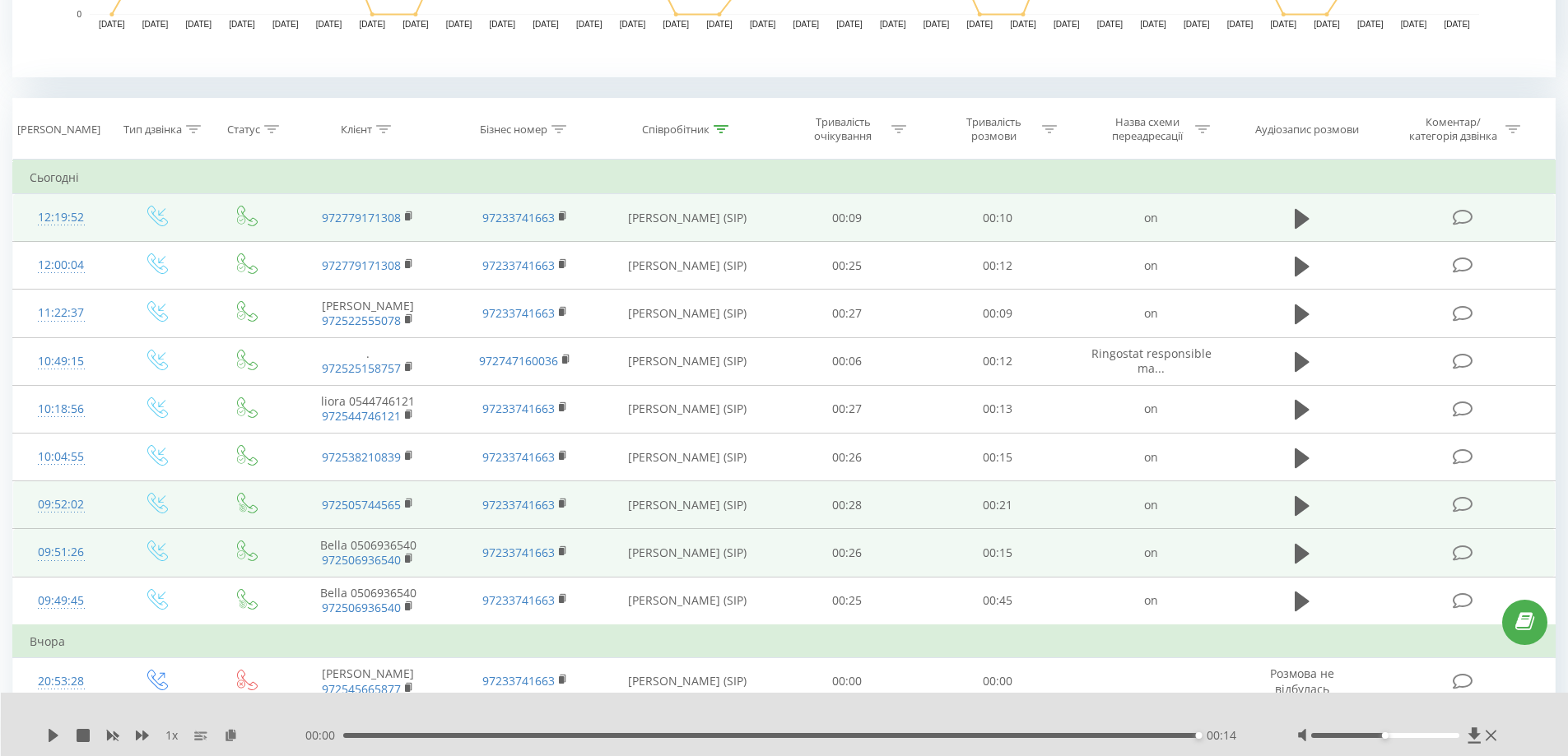
click at [1287, 217] on td at bounding box center [1301, 218] width 145 height 47
click at [1304, 212] on icon at bounding box center [1301, 218] width 14 height 23
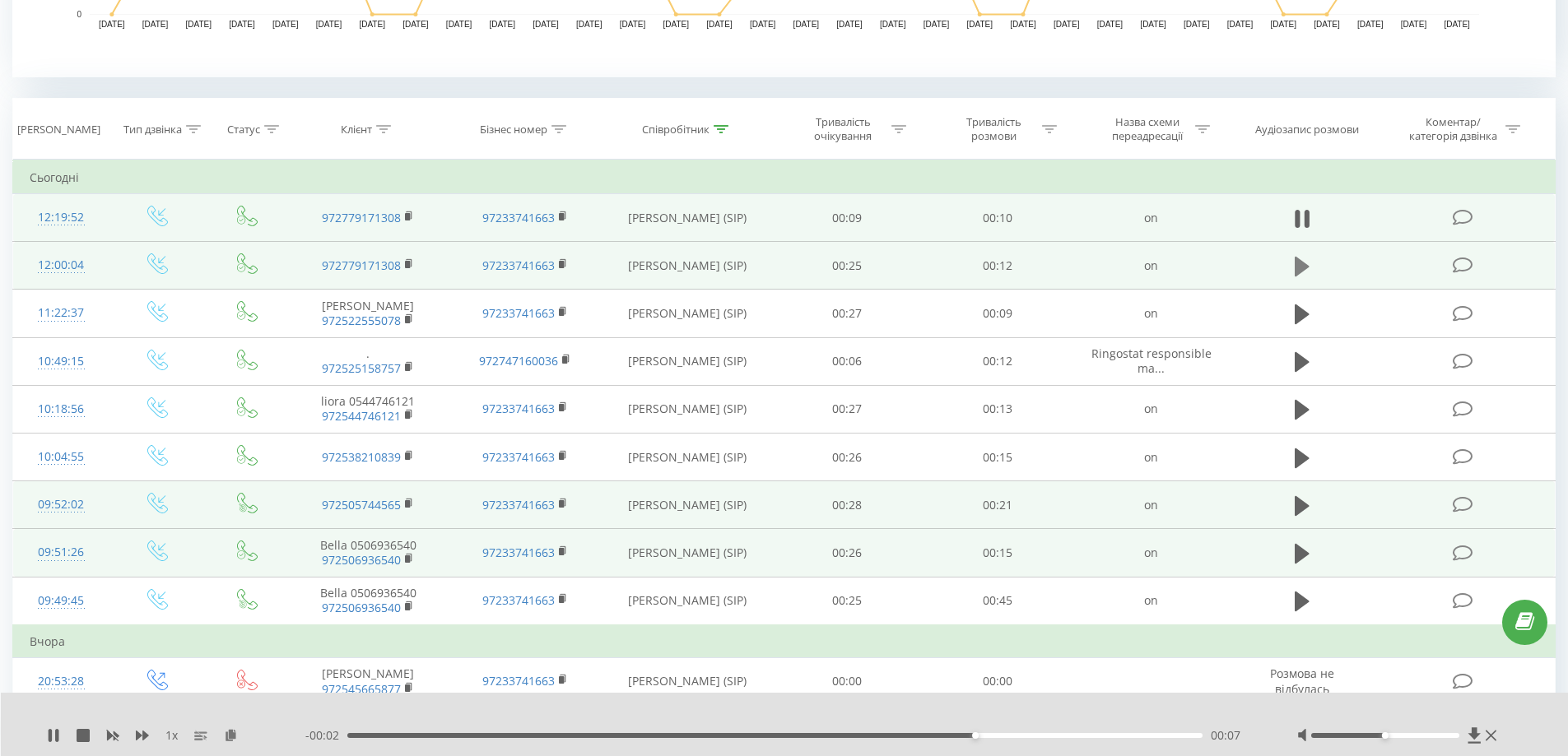
click at [1303, 266] on icon at bounding box center [1301, 266] width 14 height 19
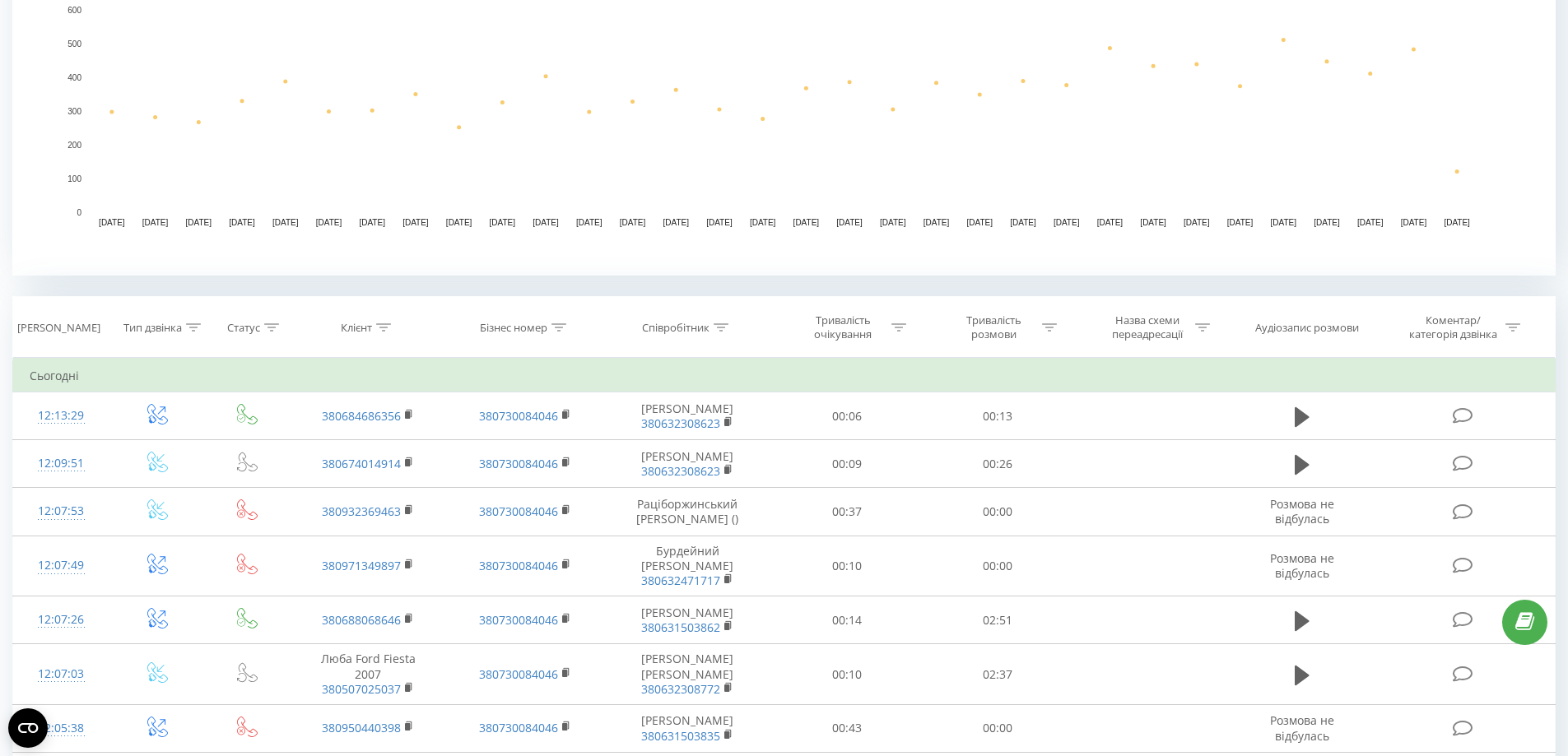
scroll to position [658, 0]
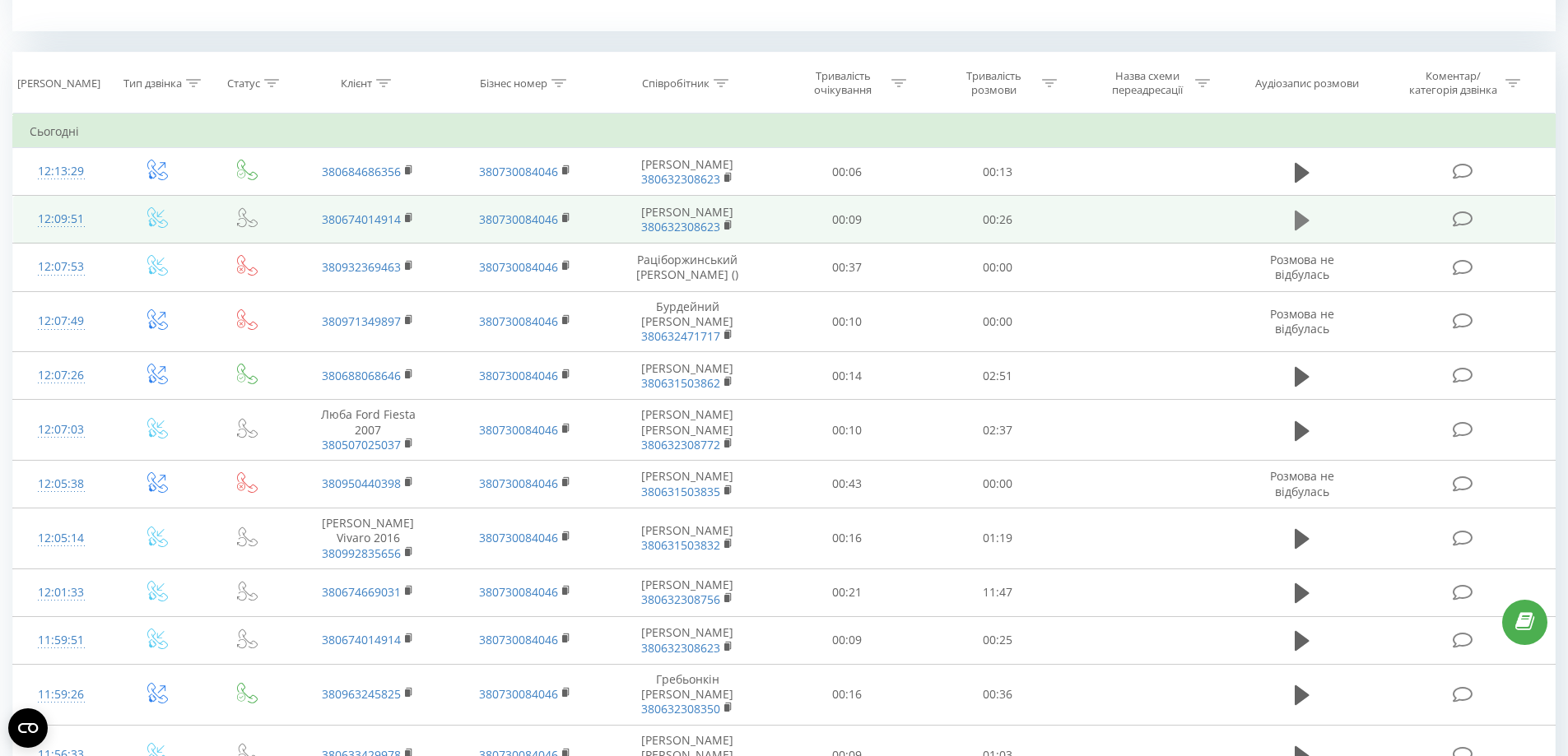
click at [1294, 218] on icon at bounding box center [1301, 220] width 14 height 19
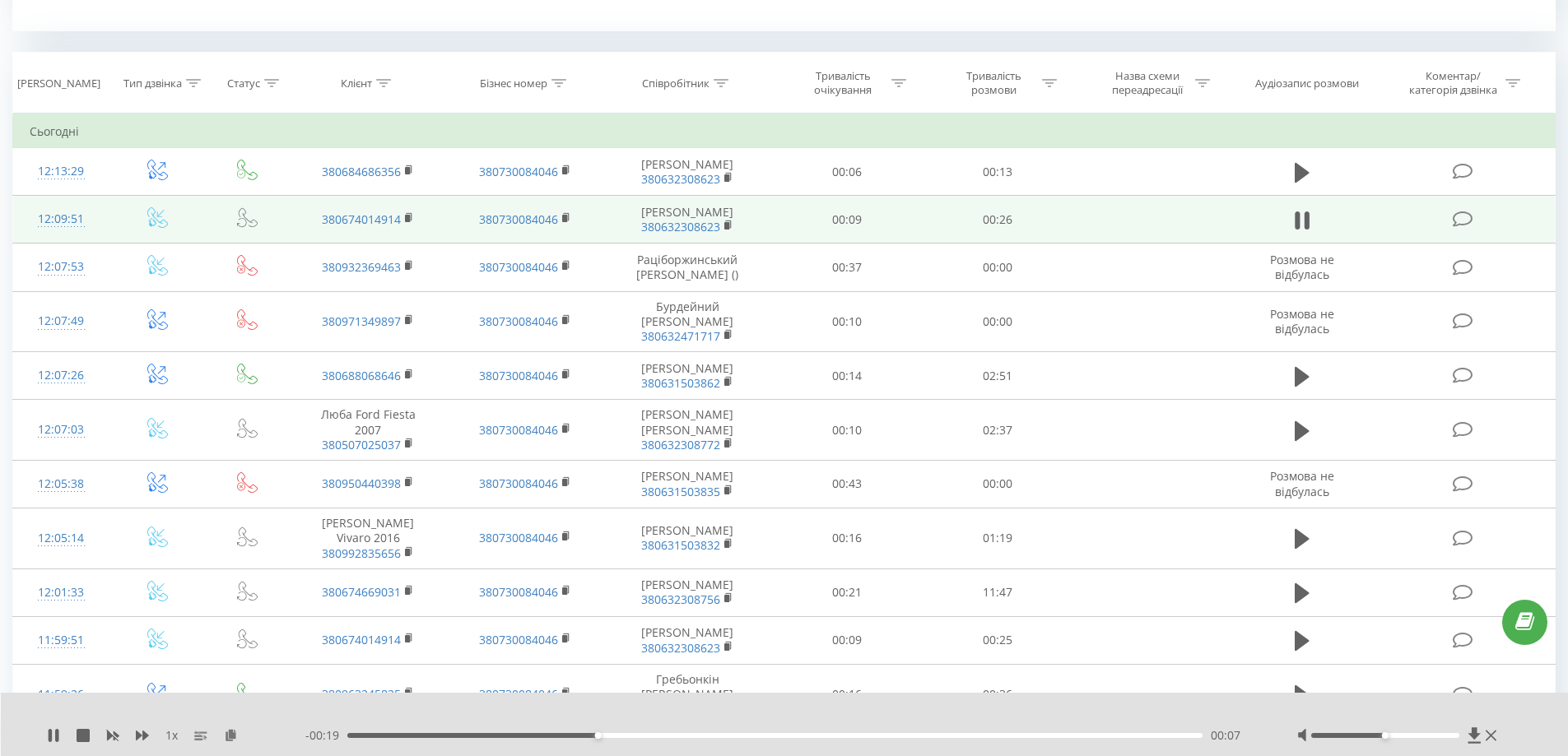
click at [1294, 218] on icon at bounding box center [1297, 220] width 5 height 18
